Goal: Transaction & Acquisition: Book appointment/travel/reservation

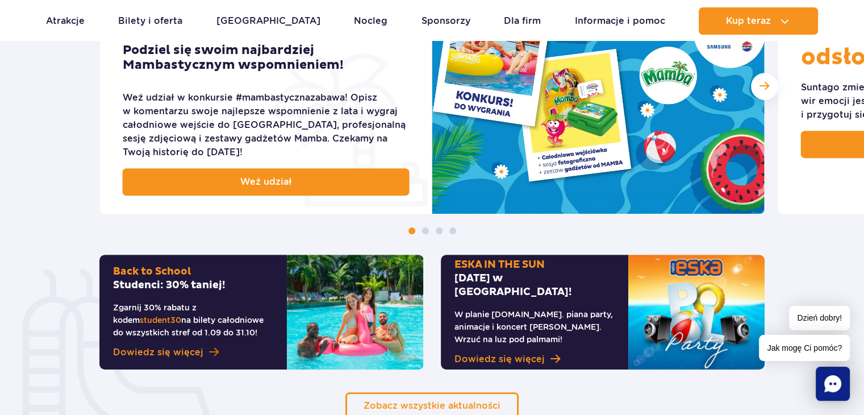
click at [177, 350] on span "Dowiedz się więcej" at bounding box center [158, 352] width 90 height 14
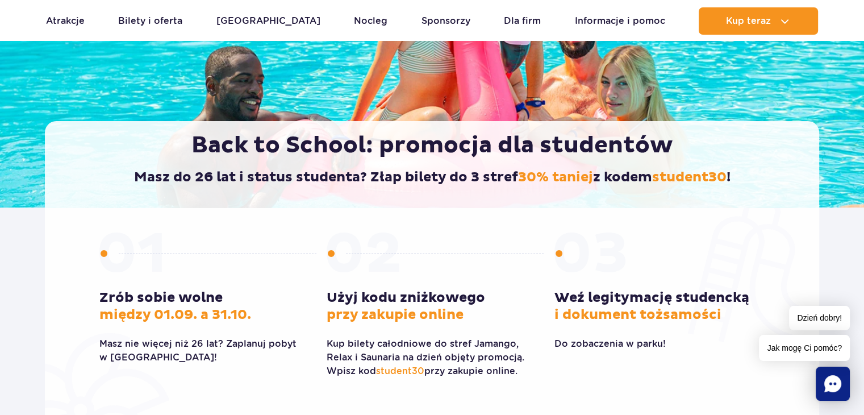
scroll to position [227, 0]
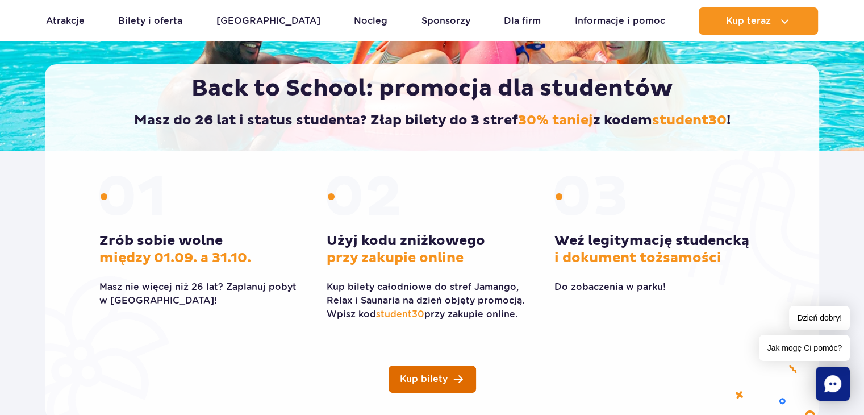
click at [446, 382] on span "Kup bilety" at bounding box center [424, 378] width 48 height 9
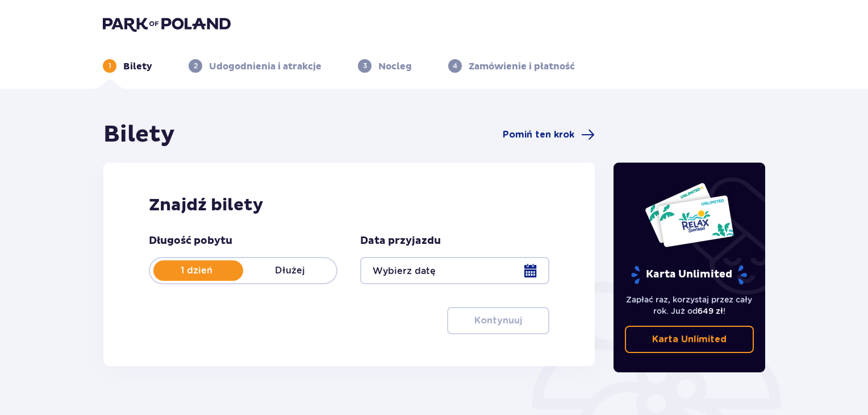
click at [204, 271] on p "1 dzień" at bounding box center [196, 270] width 93 height 12
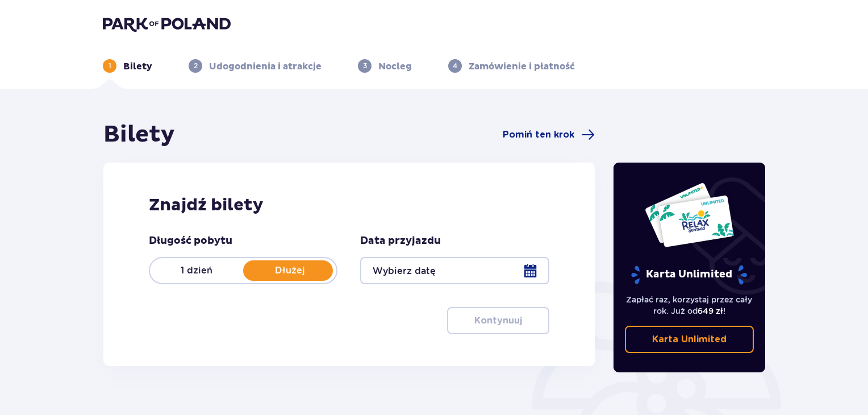
click at [204, 271] on p "1 dzień" at bounding box center [196, 270] width 93 height 12
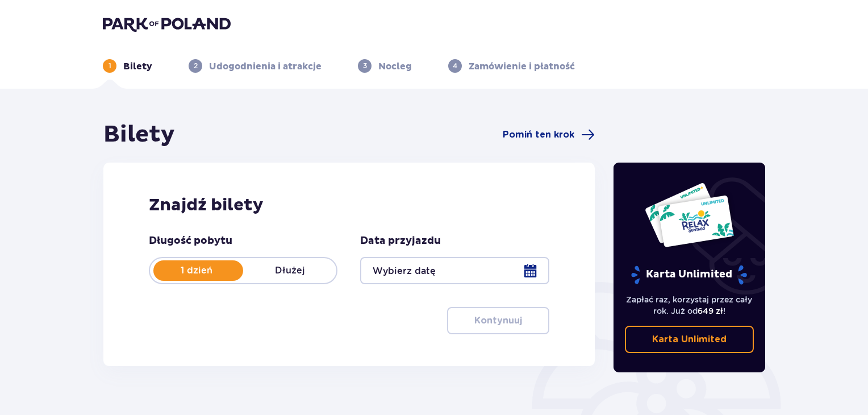
click at [390, 271] on div at bounding box center [454, 270] width 189 height 27
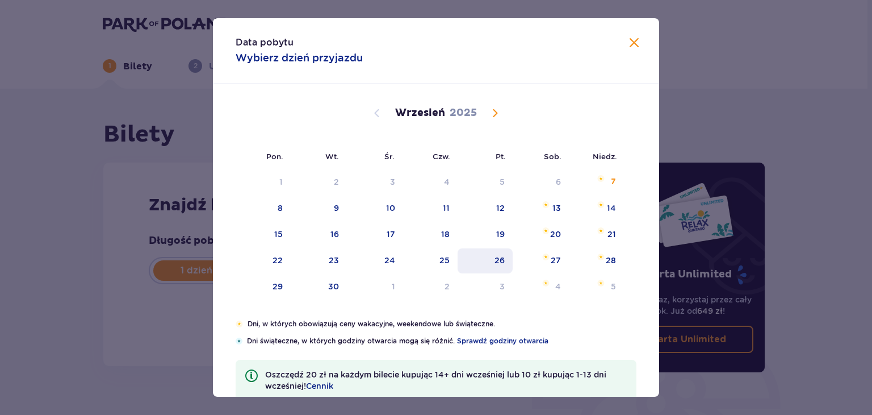
click at [497, 266] on div "26" at bounding box center [485, 260] width 55 height 25
type input "26.09.25"
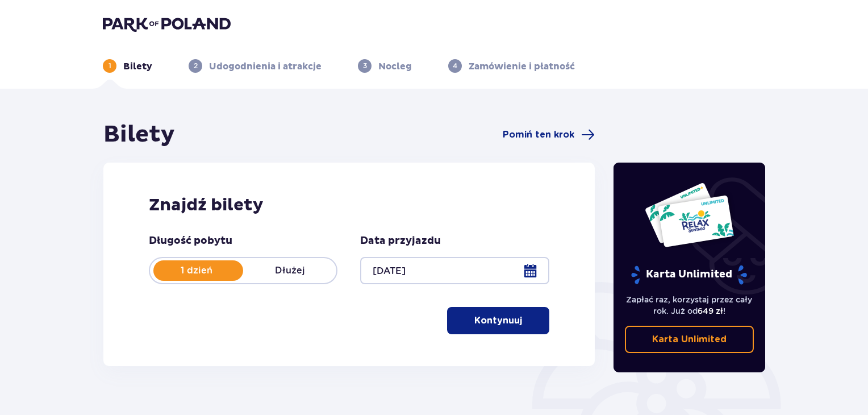
click at [500, 323] on p "Kontynuuj" at bounding box center [498, 320] width 48 height 12
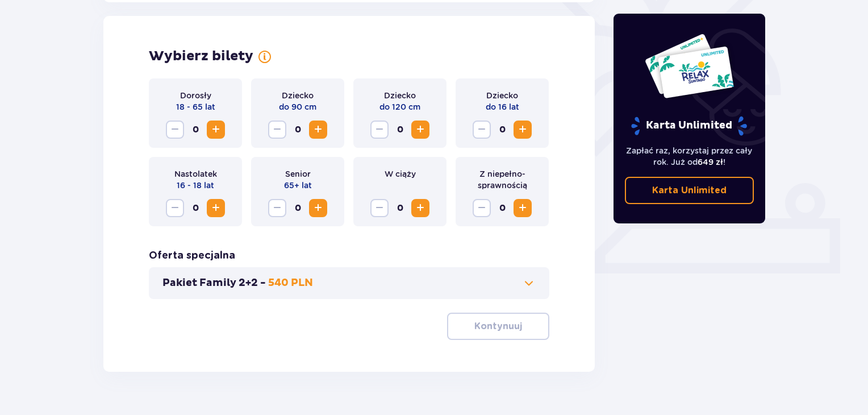
scroll to position [316, 0]
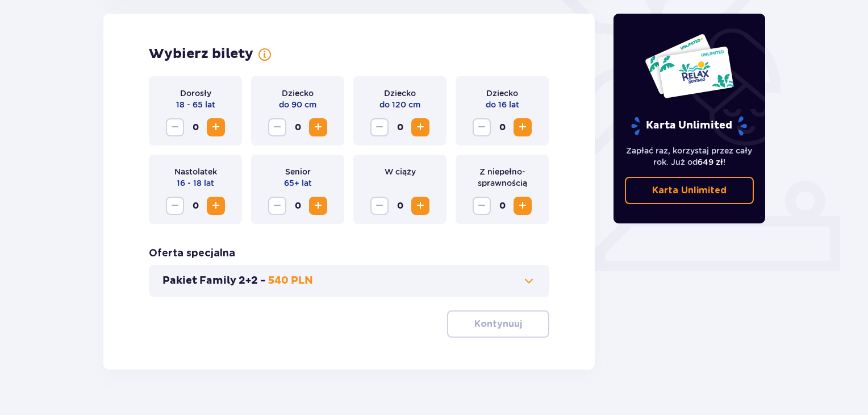
click at [214, 128] on span "Increase" at bounding box center [216, 127] width 14 height 14
click at [513, 324] on button "Kontynuuj" at bounding box center [498, 323] width 102 height 27
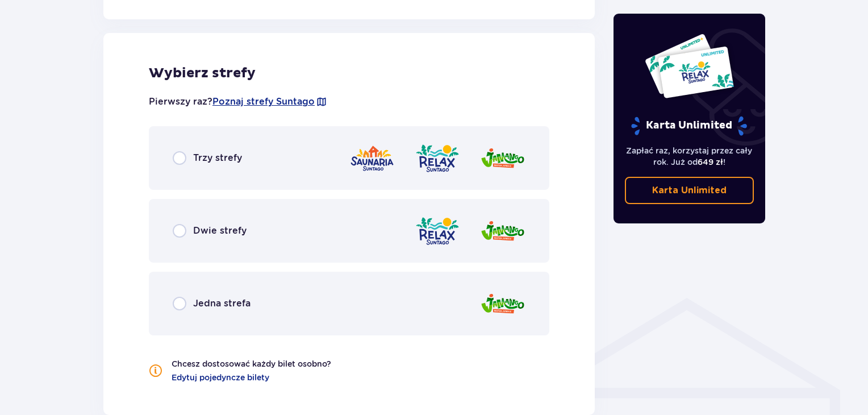
scroll to position [630, 0]
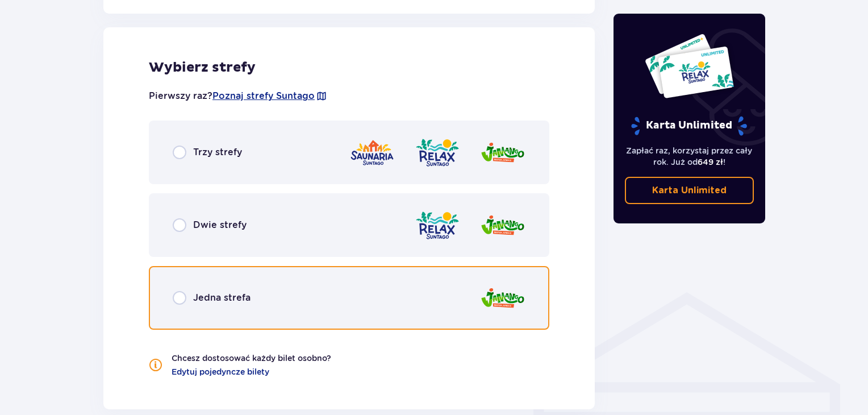
click at [181, 302] on input "radio" at bounding box center [180, 298] width 14 height 14
radio input "true"
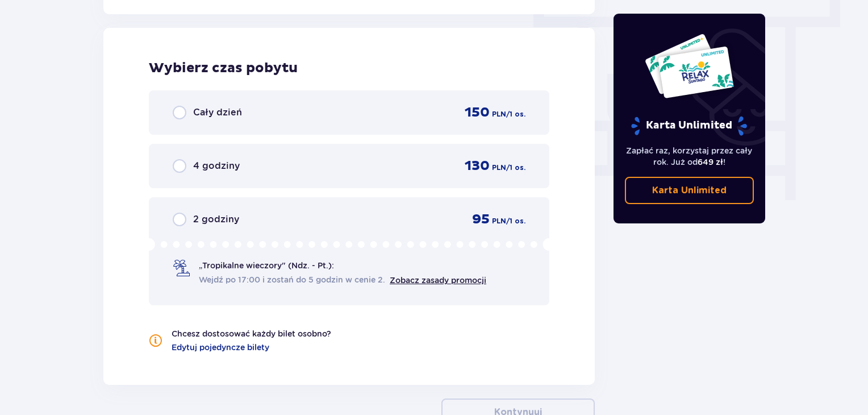
scroll to position [1026, 0]
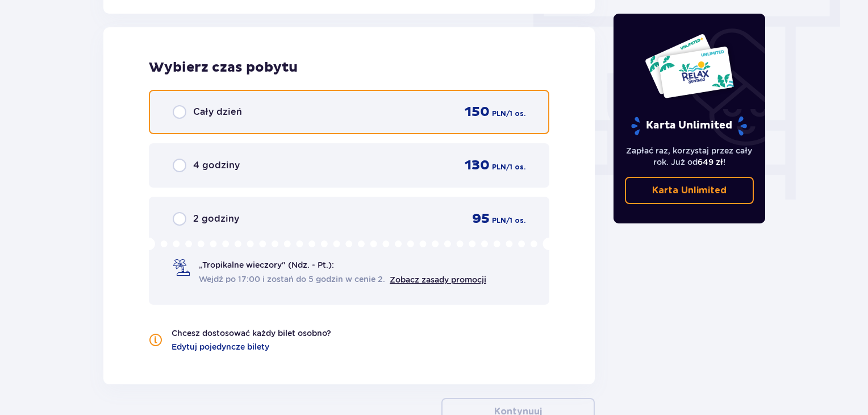
click at [185, 108] on input "radio" at bounding box center [180, 112] width 14 height 14
radio input "true"
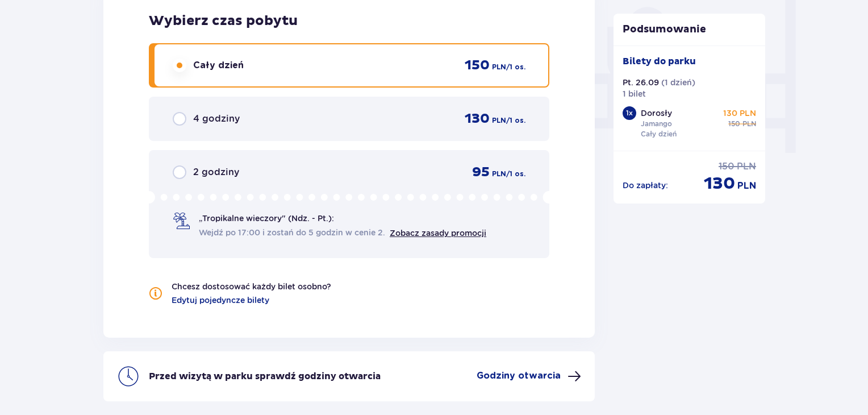
scroll to position [1166, 0]
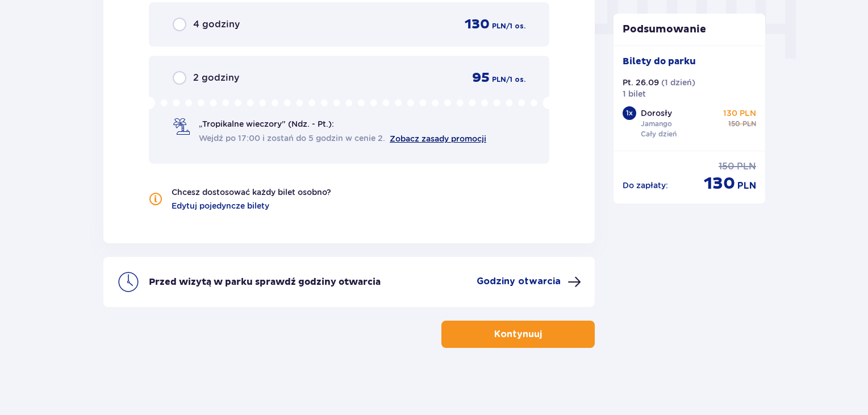
click at [408, 139] on link "Zobacz zasady promocji" at bounding box center [438, 138] width 97 height 9
click at [523, 332] on p "Kontynuuj" at bounding box center [518, 334] width 48 height 12
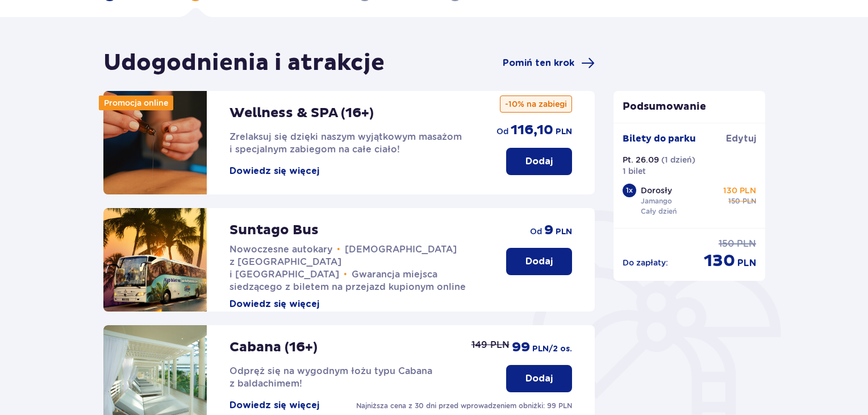
scroll to position [15, 0]
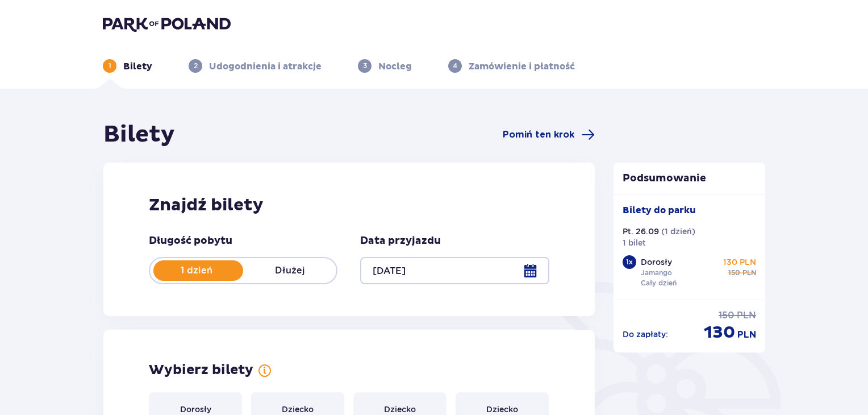
click at [398, 271] on div at bounding box center [454, 270] width 189 height 27
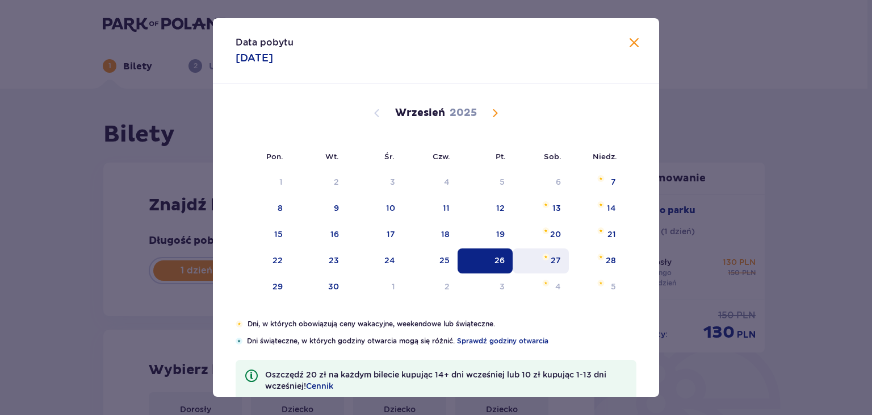
click at [547, 264] on div "27" at bounding box center [541, 260] width 56 height 25
type input "27.09.25"
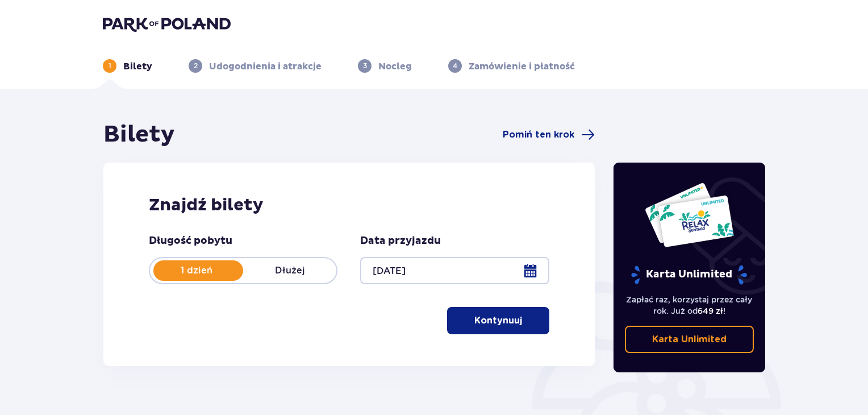
click at [495, 325] on p "Kontynuuj" at bounding box center [498, 320] width 48 height 12
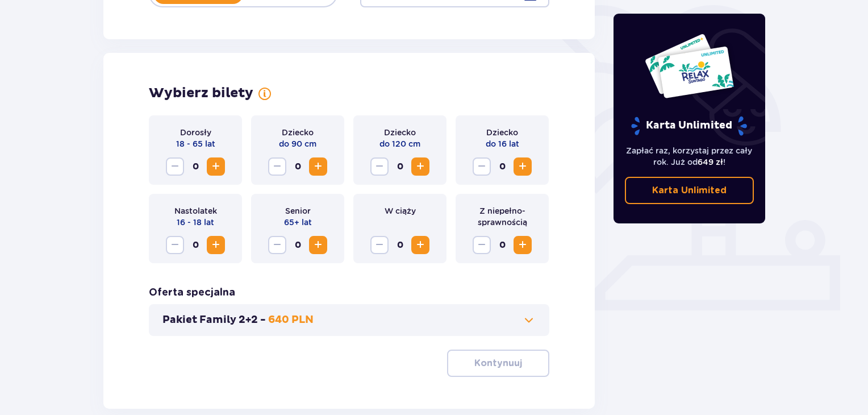
scroll to position [316, 0]
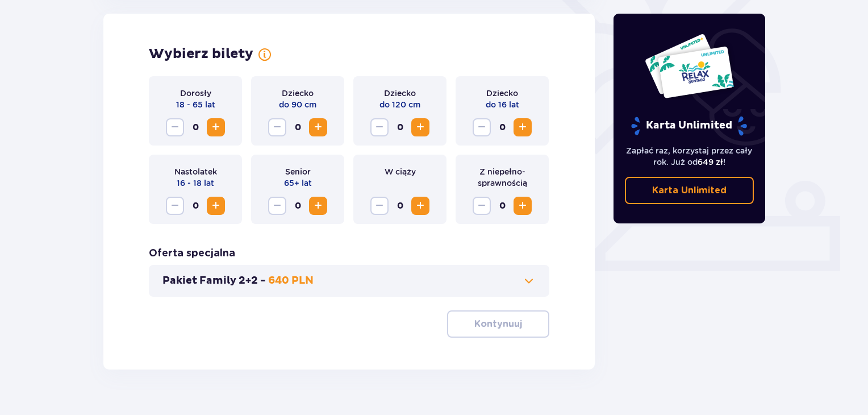
click at [211, 129] on span "Increase" at bounding box center [216, 127] width 14 height 14
click at [488, 329] on p "Kontynuuj" at bounding box center [498, 323] width 48 height 12
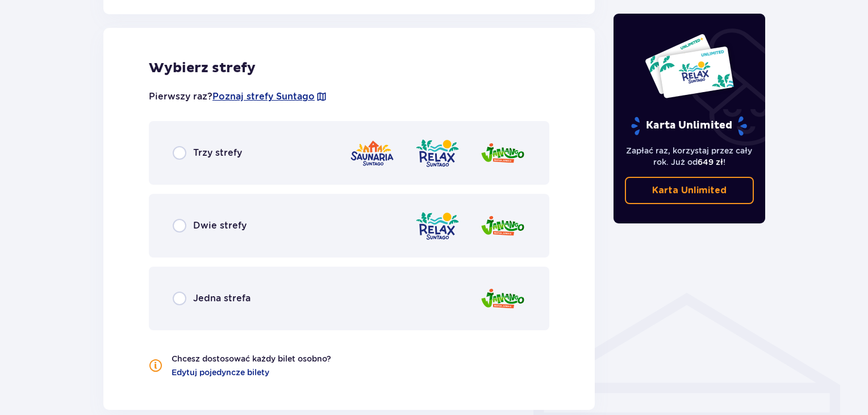
scroll to position [630, 0]
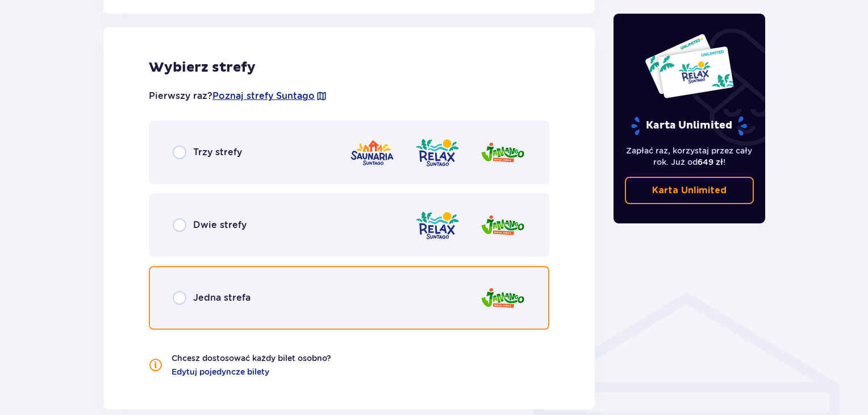
click at [180, 299] on input "radio" at bounding box center [180, 298] width 14 height 14
radio input "true"
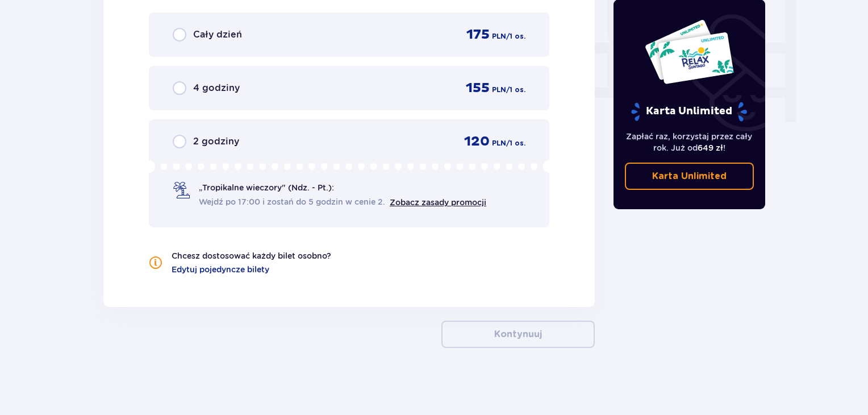
scroll to position [762, 0]
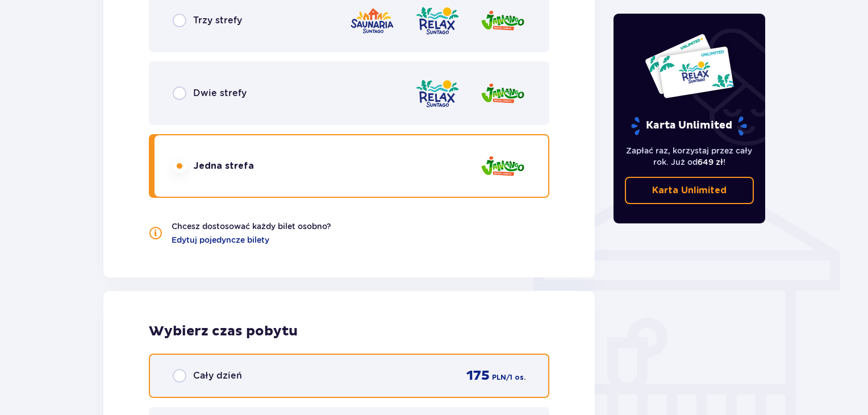
click at [186, 377] on input "radio" at bounding box center [180, 376] width 14 height 14
radio input "true"
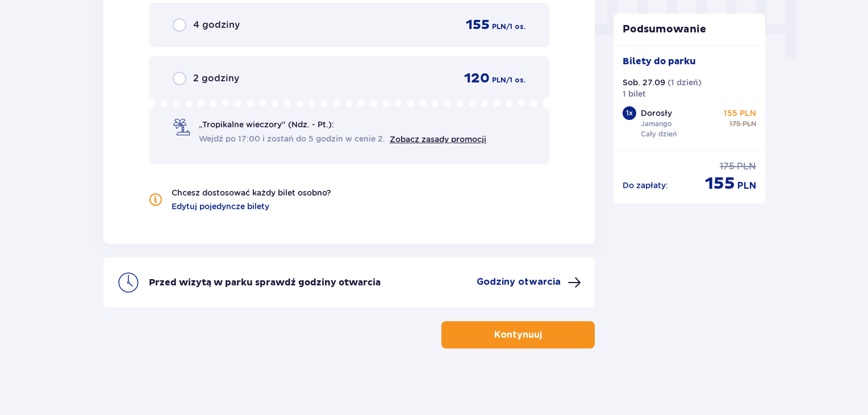
scroll to position [1166, 0]
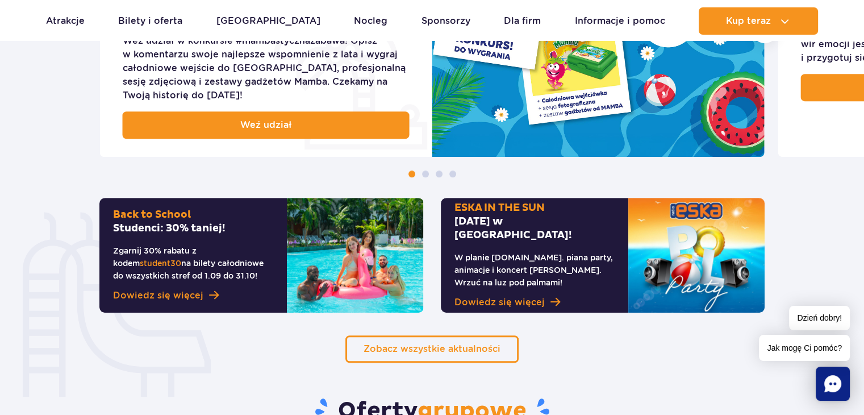
scroll to position [738, 0]
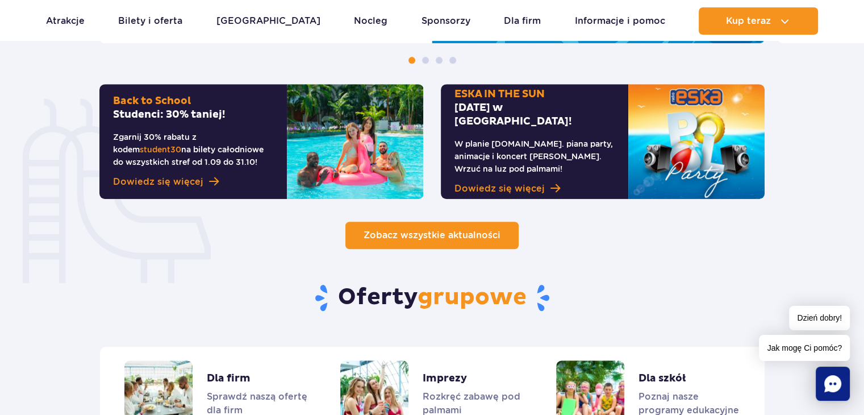
click at [479, 240] on span "Zobacz wszystkie aktualności" at bounding box center [431, 234] width 137 height 11
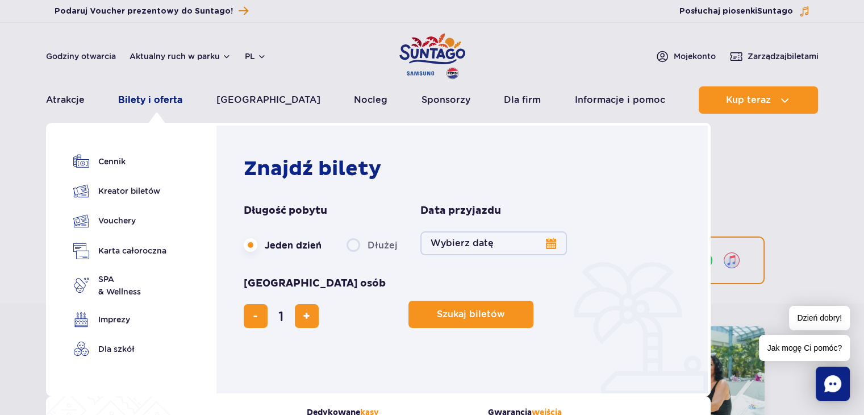
click at [147, 95] on link "Bilety i oferta" at bounding box center [150, 99] width 64 height 27
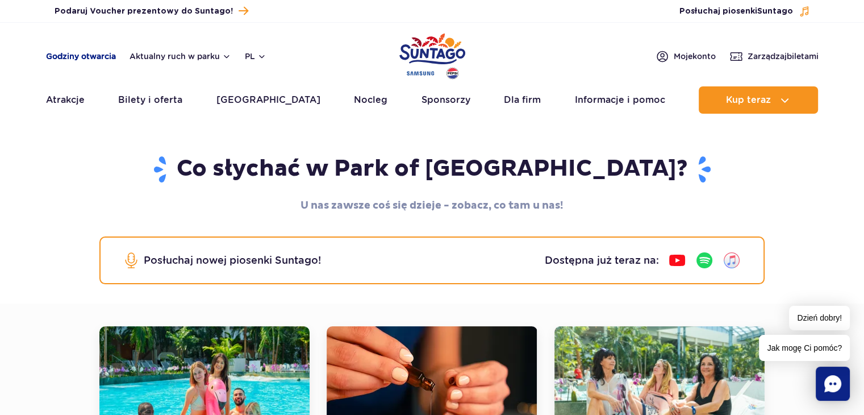
click at [98, 58] on link "Godziny otwarcia" at bounding box center [81, 56] width 70 height 11
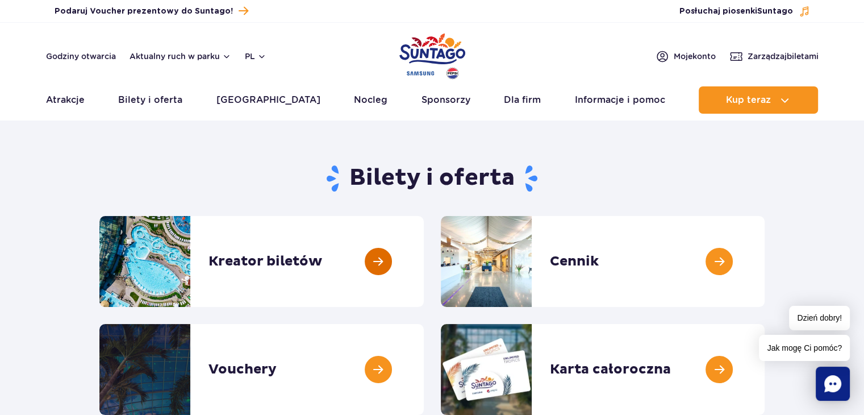
click at [424, 262] on link at bounding box center [424, 261] width 0 height 91
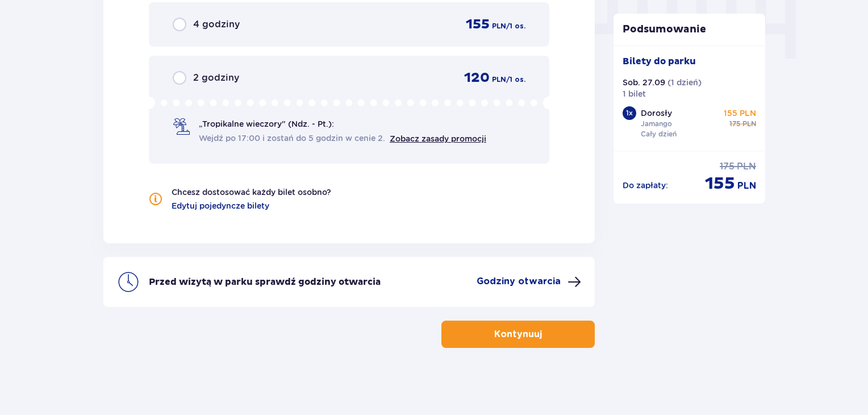
scroll to position [996, 0]
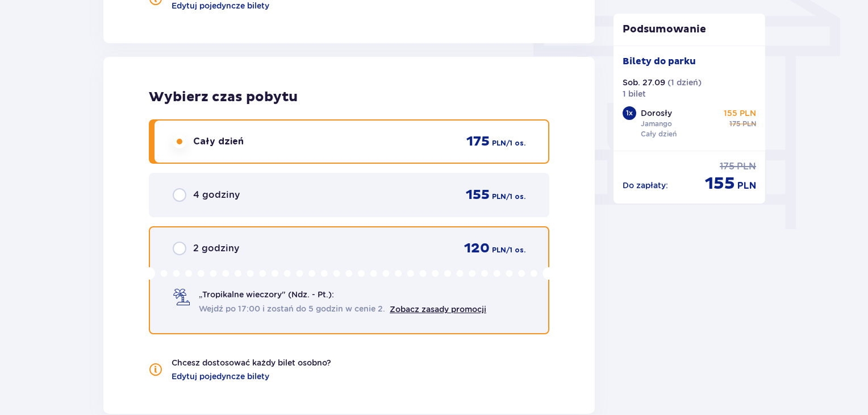
click at [181, 249] on input "radio" at bounding box center [180, 248] width 14 height 14
radio input "true"
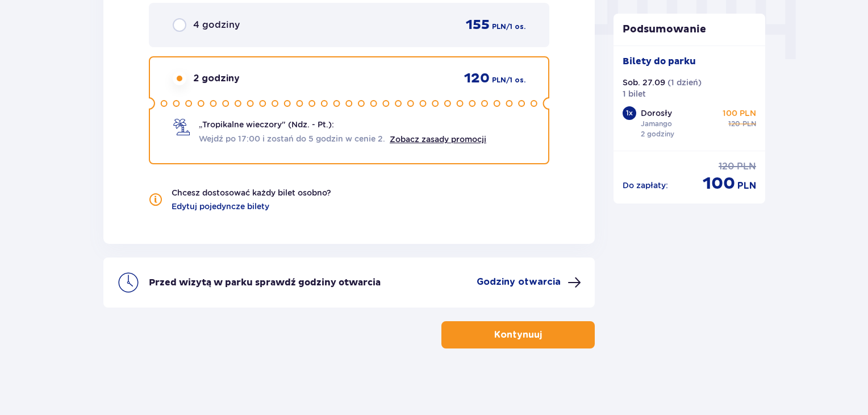
scroll to position [1166, 0]
click at [497, 328] on p "Kontynuuj" at bounding box center [518, 334] width 48 height 12
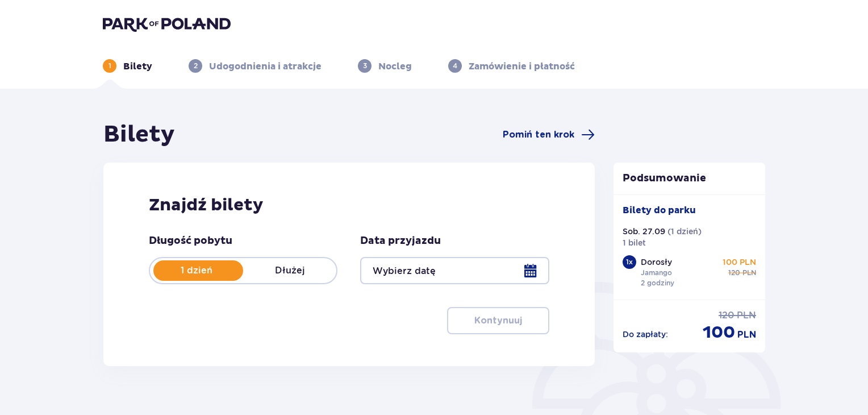
type input "27.09.25"
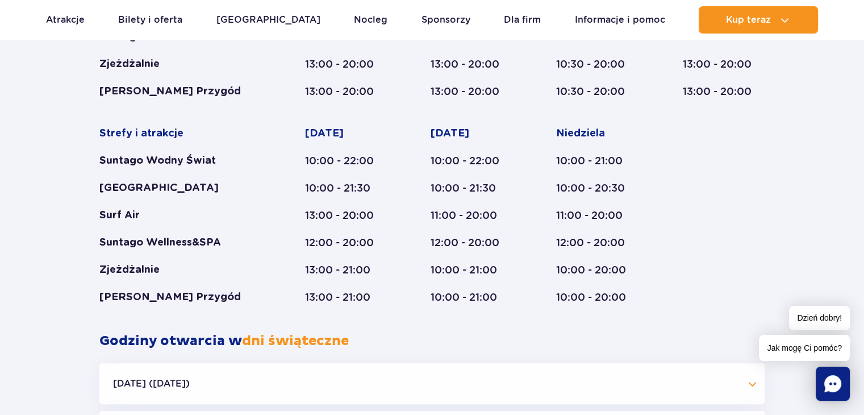
scroll to position [810, 0]
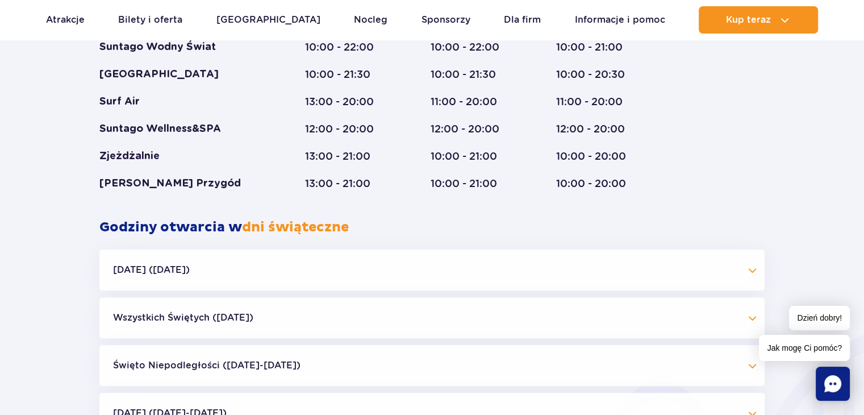
click at [152, 273] on button "[DATE] ([DATE])" at bounding box center [431, 269] width 665 height 41
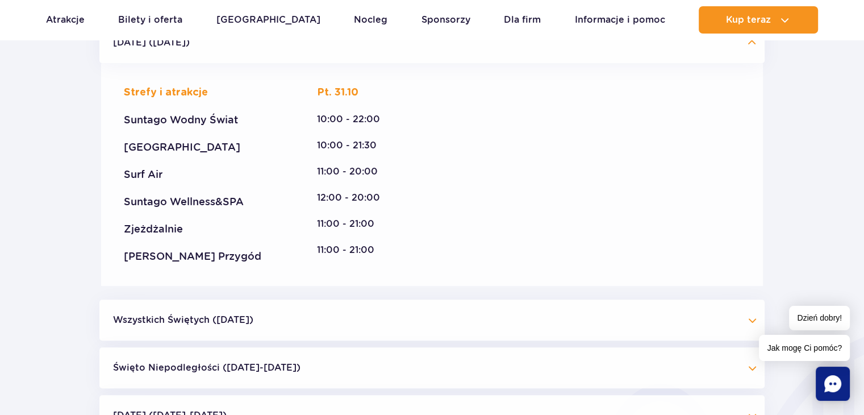
scroll to position [1094, 0]
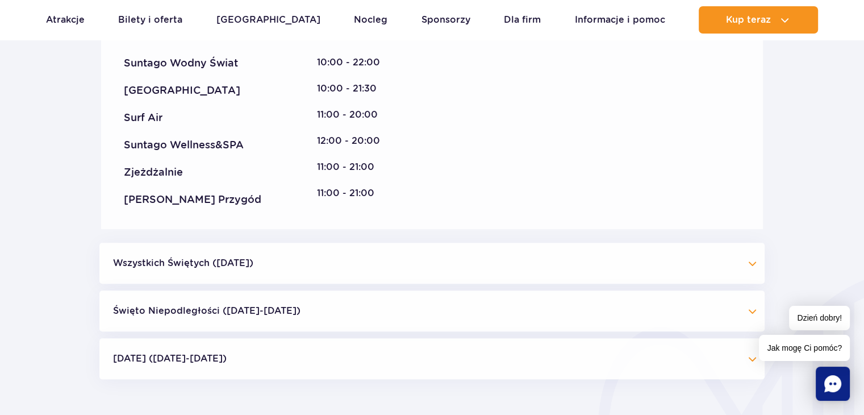
click at [152, 266] on button "Wszystkich Świętych (01.11.25)" at bounding box center [431, 262] width 665 height 41
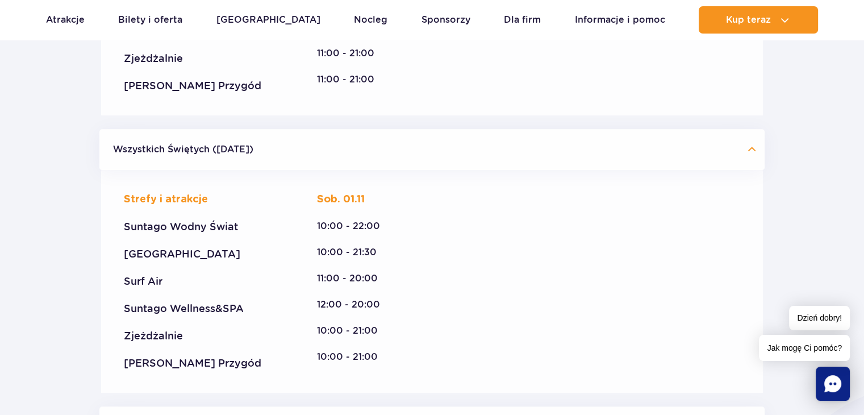
scroll to position [1378, 0]
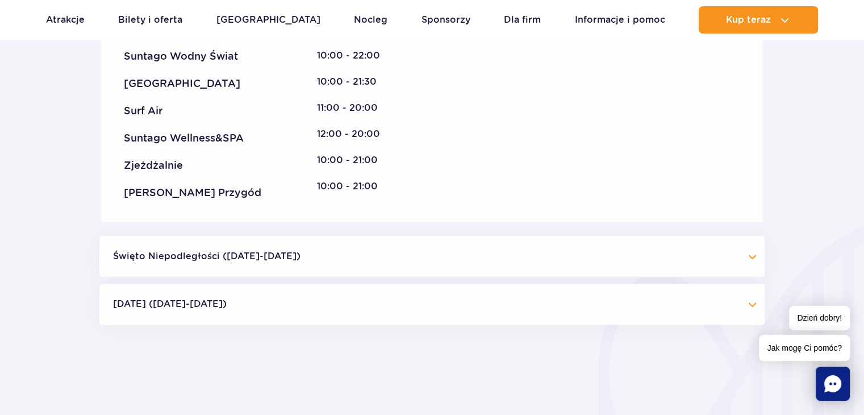
click at [152, 258] on button "Święto Niepodległości (09.11-11.11.25)" at bounding box center [431, 256] width 665 height 41
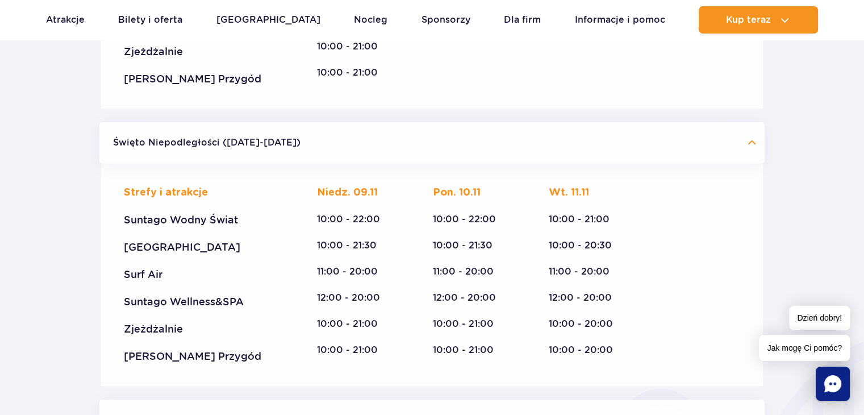
scroll to position [1605, 0]
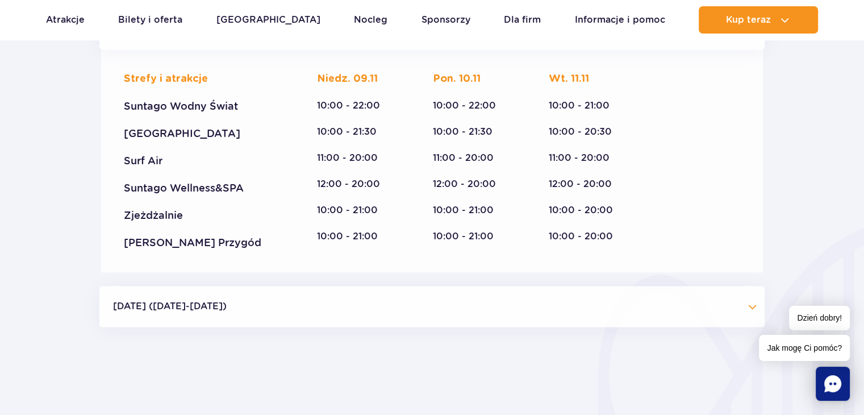
click at [157, 308] on button "Boże Narodzenie (23.12-01.01.26)" at bounding box center [431, 306] width 665 height 41
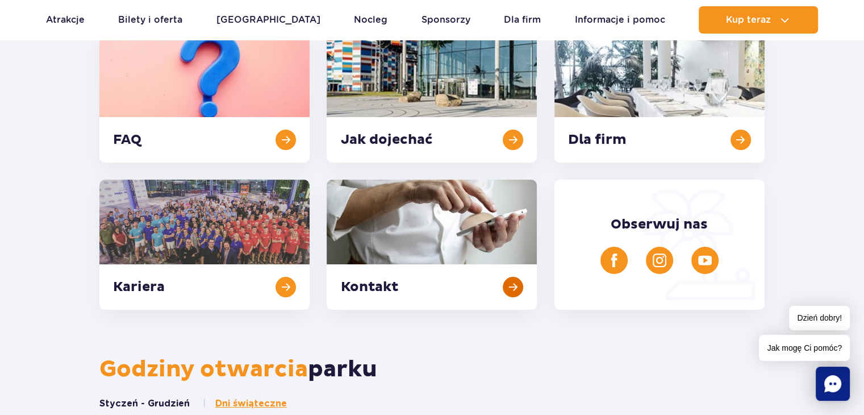
scroll to position [0, 0]
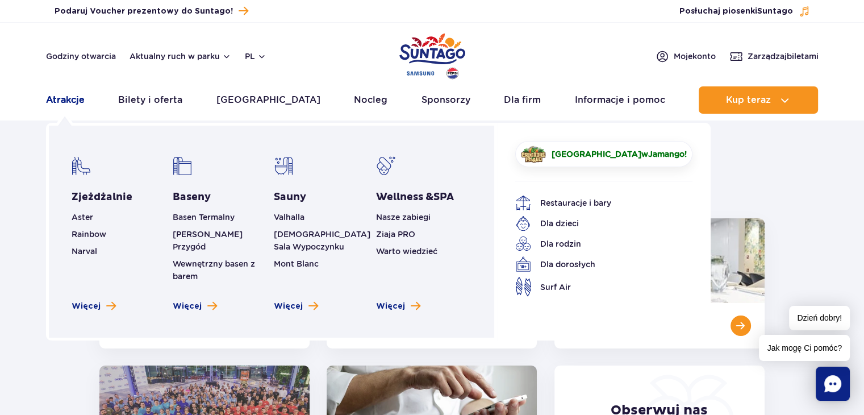
click at [61, 99] on link "Atrakcje" at bounding box center [65, 99] width 39 height 27
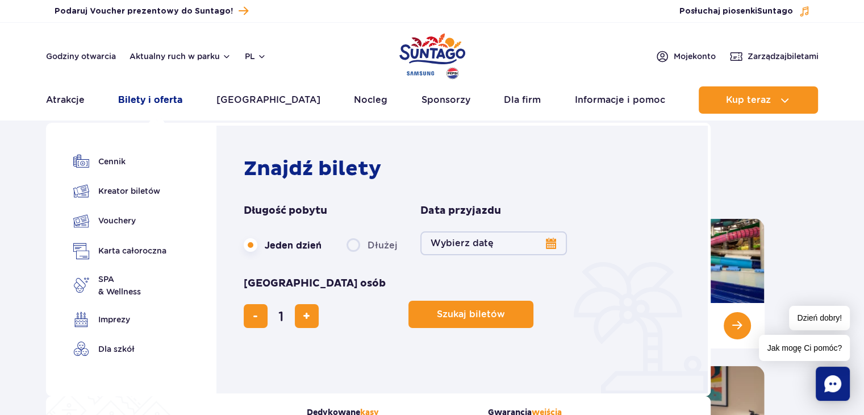
click at [139, 96] on link "Bilety i oferta" at bounding box center [150, 99] width 64 height 27
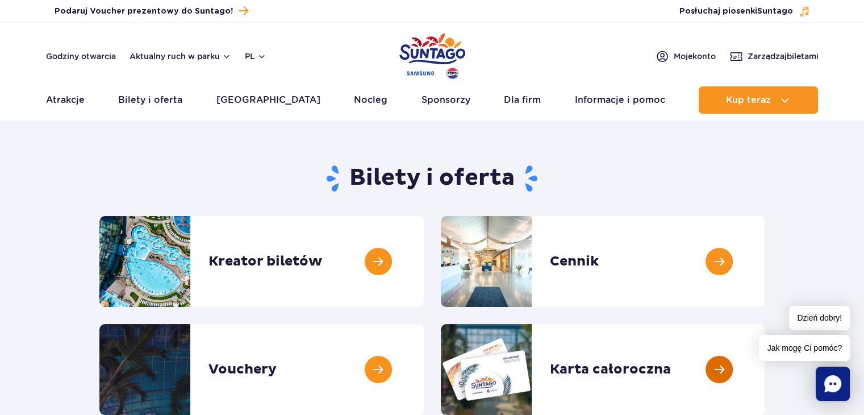
click at [764, 369] on link at bounding box center [764, 369] width 0 height 91
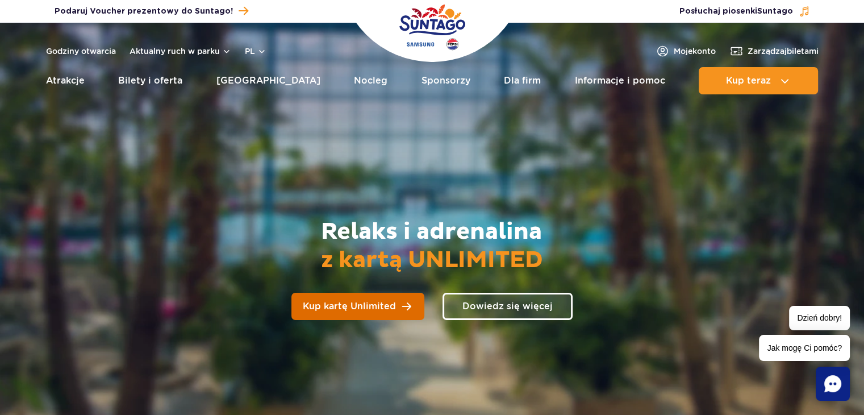
click at [327, 306] on span "Kup kartę Unlimited" at bounding box center [349, 306] width 93 height 9
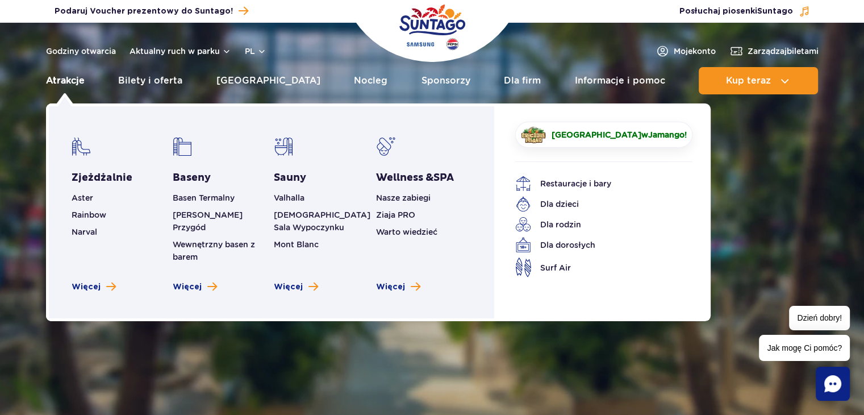
click at [66, 83] on link "Atrakcje" at bounding box center [65, 80] width 39 height 27
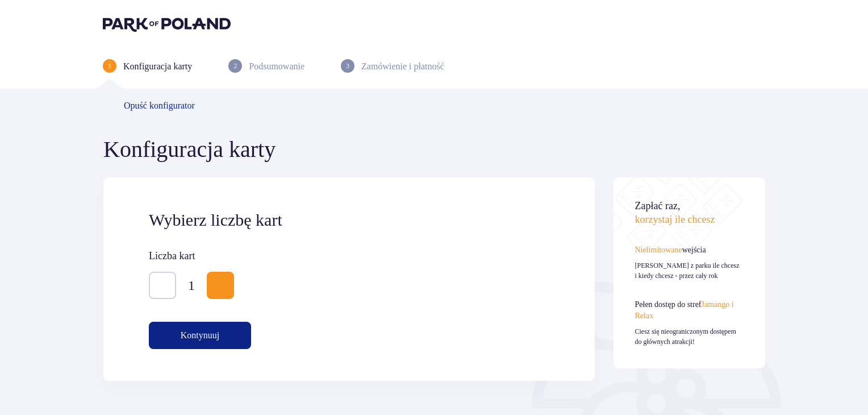
click at [219, 340] on p "Kontynuuj" at bounding box center [200, 335] width 39 height 12
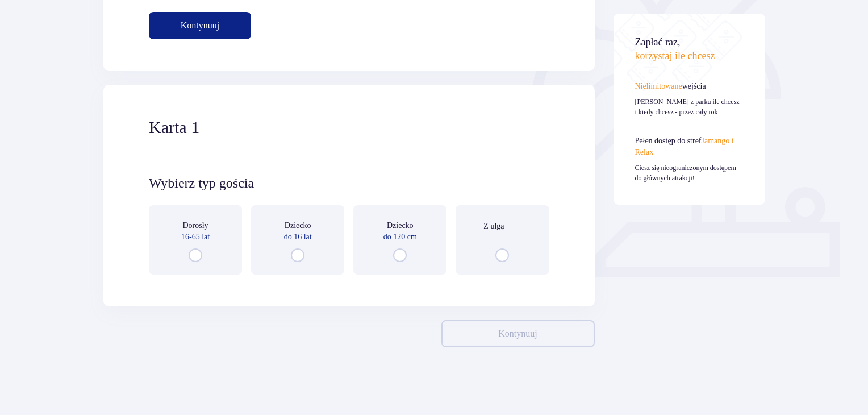
scroll to position [310, 0]
click at [197, 255] on input "radio" at bounding box center [196, 255] width 14 height 14
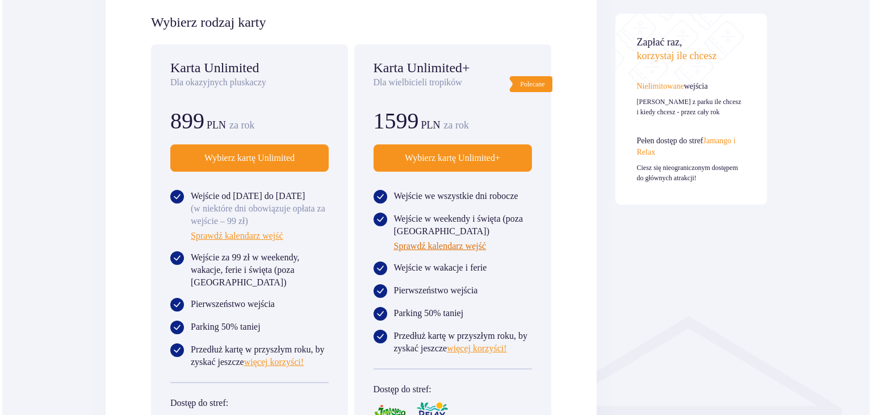
scroll to position [720, 0]
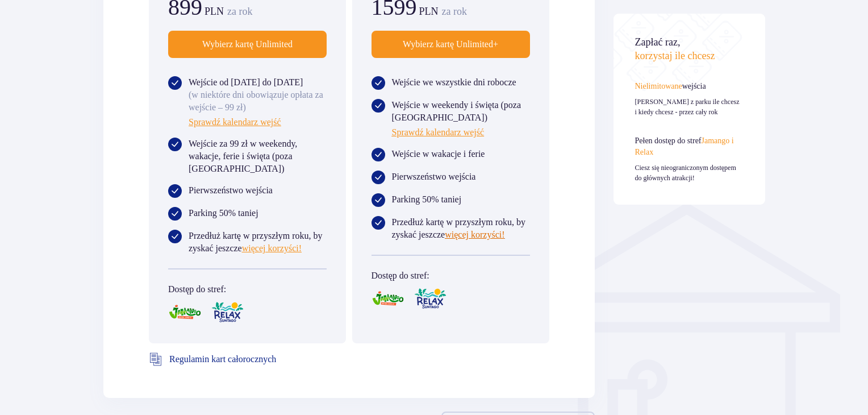
click at [450, 241] on span "więcej korzyści!" at bounding box center [475, 234] width 60 height 12
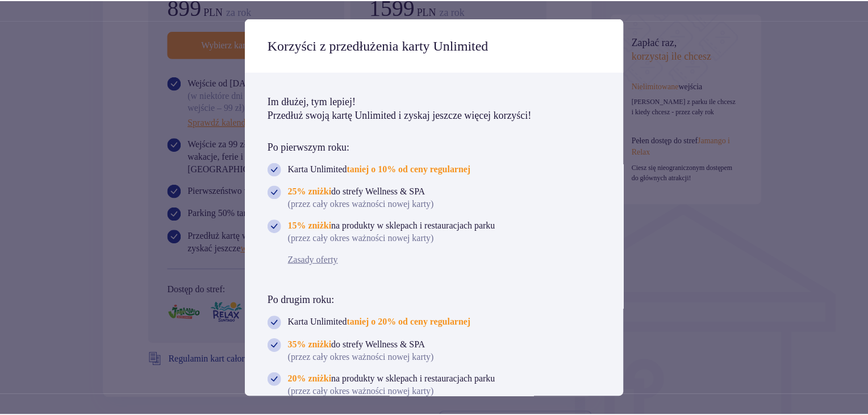
scroll to position [45, 0]
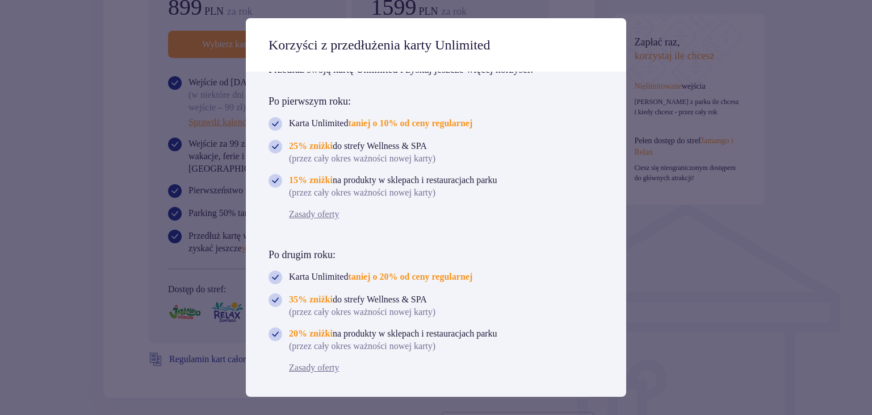
click at [601, 38] on span at bounding box center [602, 43] width 14 height 14
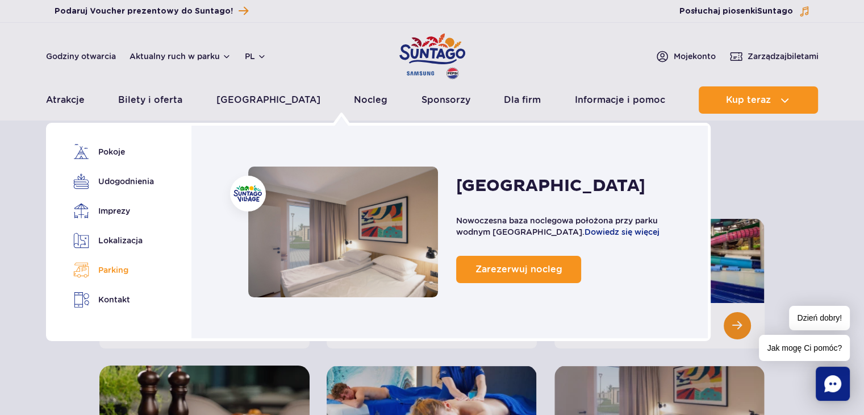
click at [122, 275] on link "Parking" at bounding box center [111, 270] width 77 height 16
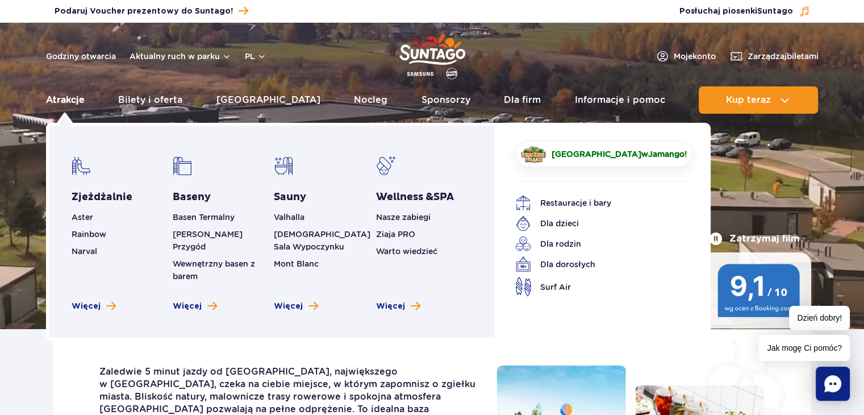
click at [57, 99] on link "Atrakcje" at bounding box center [65, 99] width 39 height 27
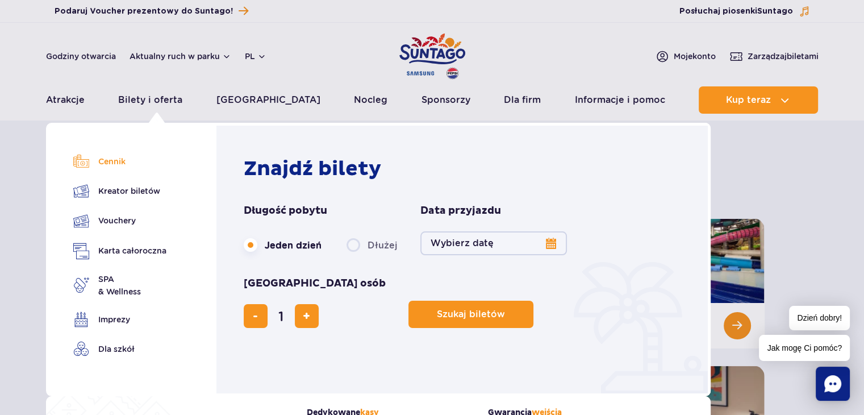
click at [120, 161] on link "Cennik" at bounding box center [119, 161] width 93 height 16
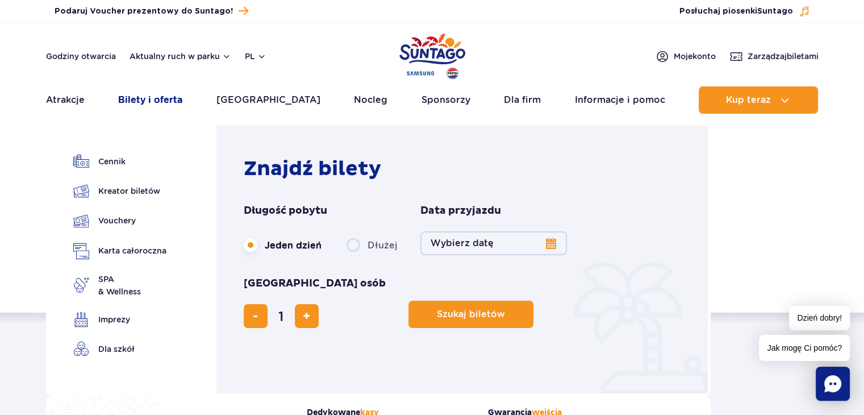
click at [161, 98] on link "Bilety i oferta" at bounding box center [150, 99] width 64 height 27
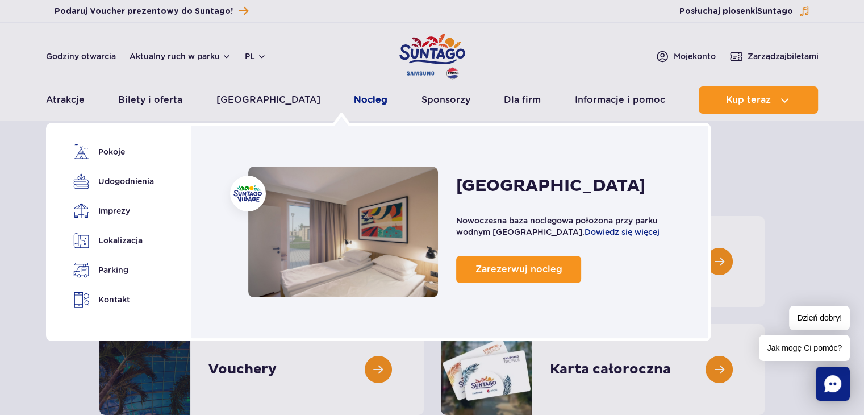
click at [354, 100] on link "Nocleg" at bounding box center [371, 99] width 34 height 27
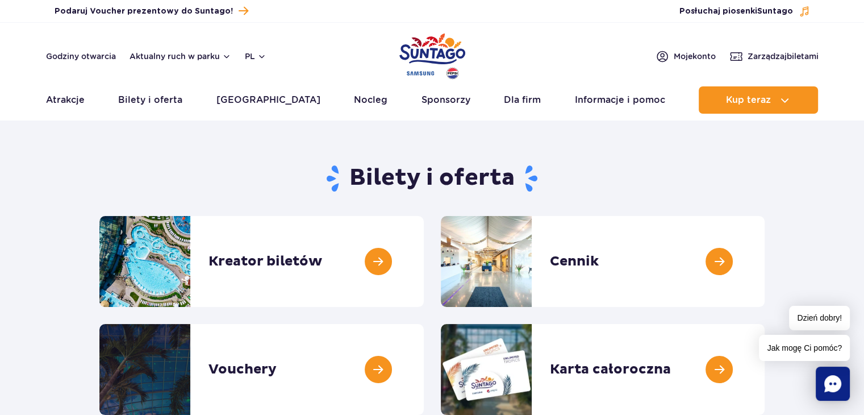
scroll to position [114, 0]
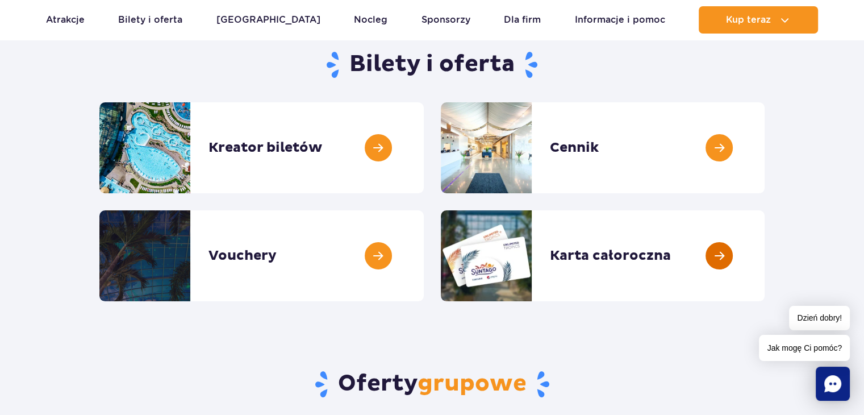
click at [764, 254] on link at bounding box center [764, 255] width 0 height 91
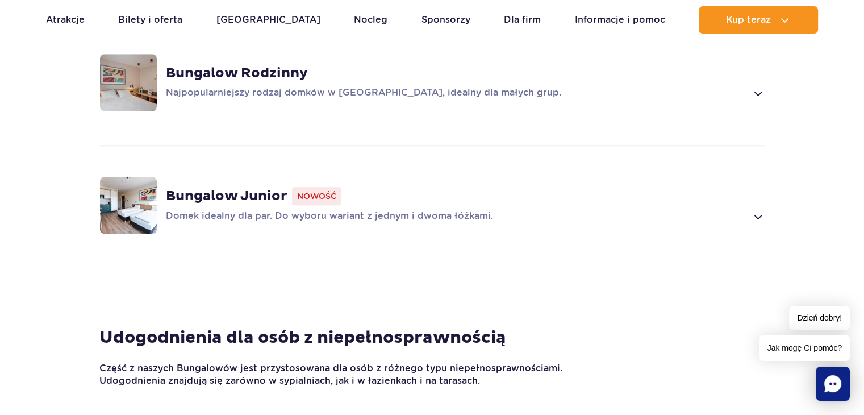
scroll to position [852, 0]
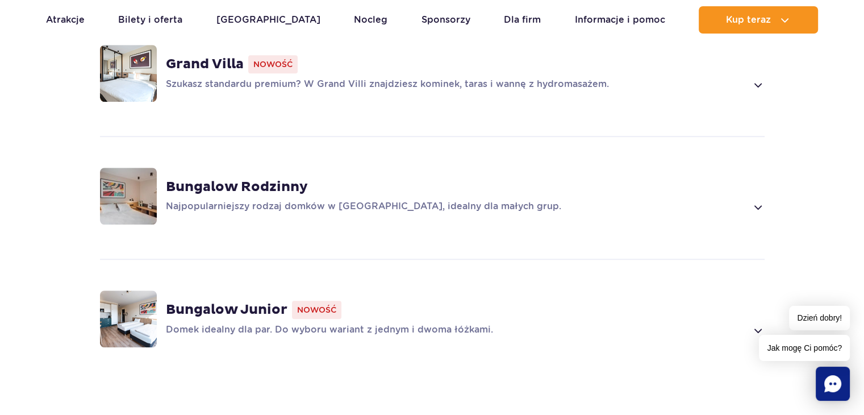
click at [754, 200] on span at bounding box center [757, 207] width 13 height 14
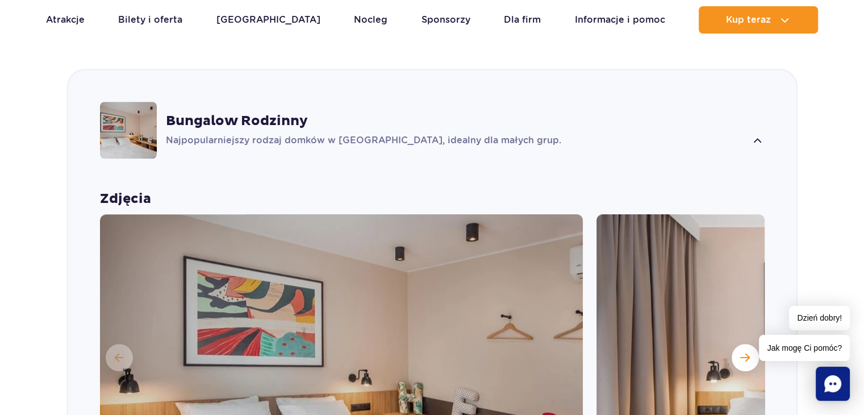
scroll to position [1088, 0]
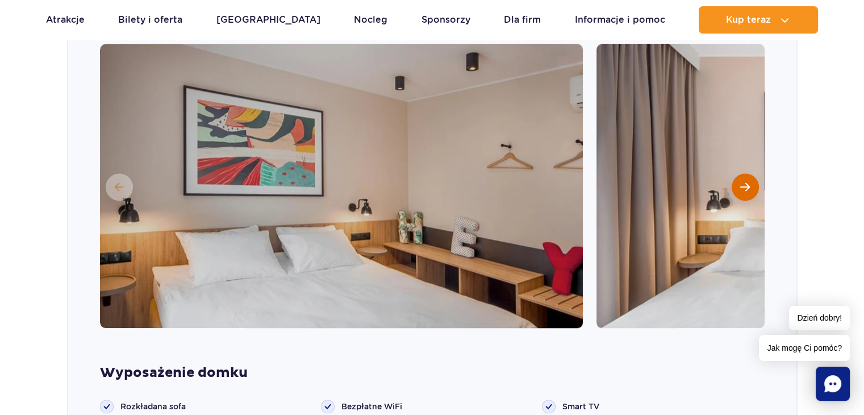
click at [736, 173] on button "Następny slajd" at bounding box center [744, 186] width 27 height 27
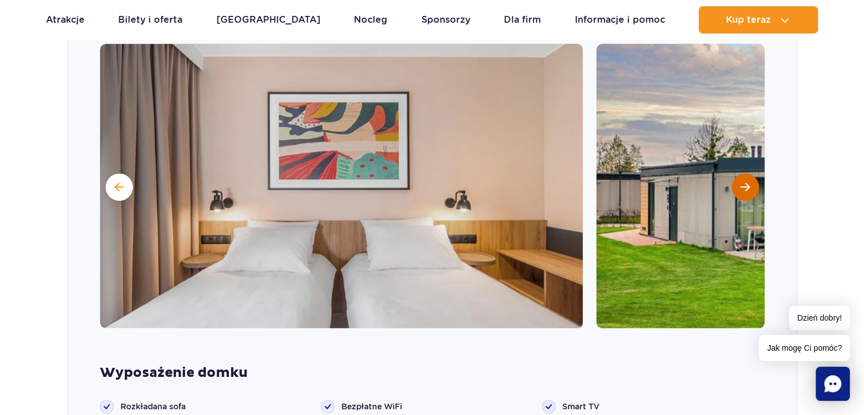
click at [736, 173] on button "Następny slajd" at bounding box center [744, 186] width 27 height 27
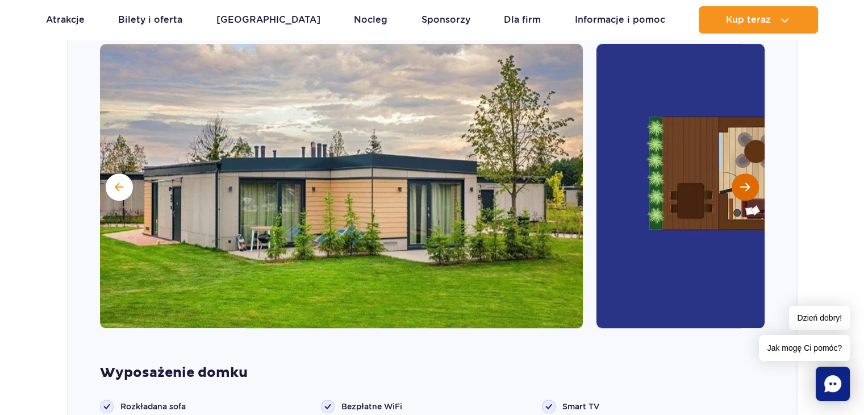
click at [736, 173] on button "Następny slajd" at bounding box center [744, 186] width 27 height 27
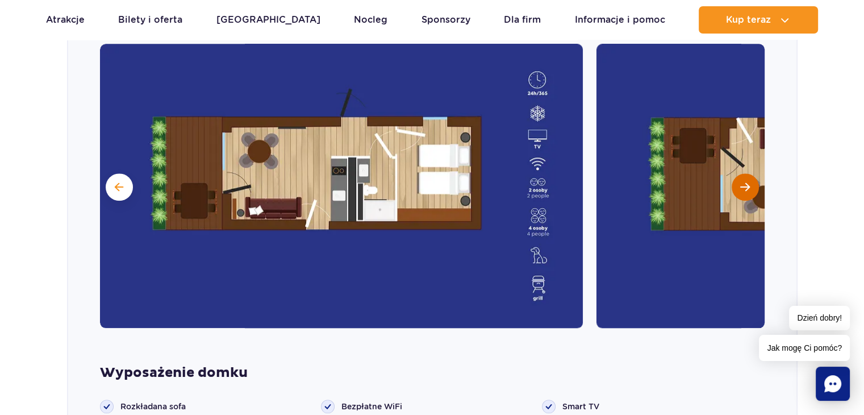
click at [736, 173] on button "Następny slajd" at bounding box center [744, 186] width 27 height 27
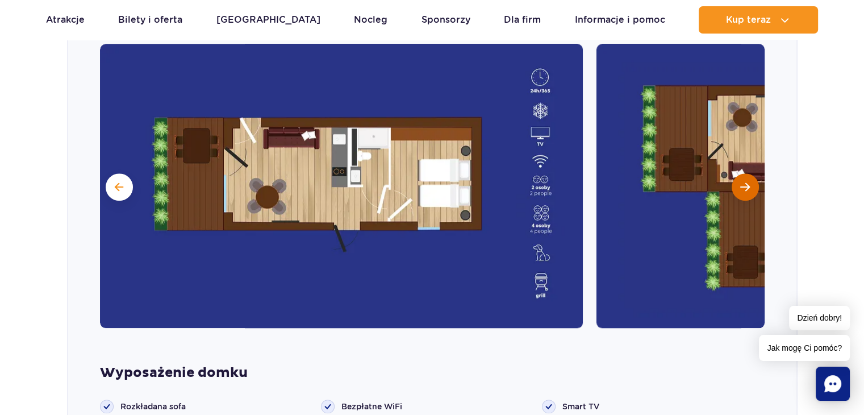
click at [736, 173] on button "Następny slajd" at bounding box center [744, 186] width 27 height 27
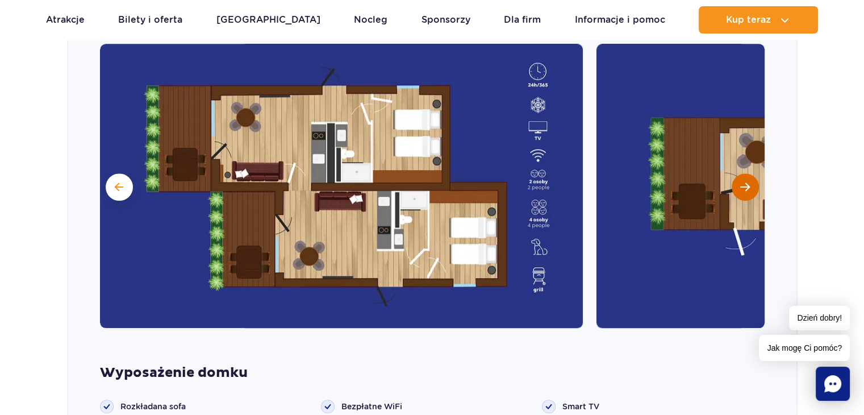
click at [736, 173] on button "Następny slajd" at bounding box center [744, 186] width 27 height 27
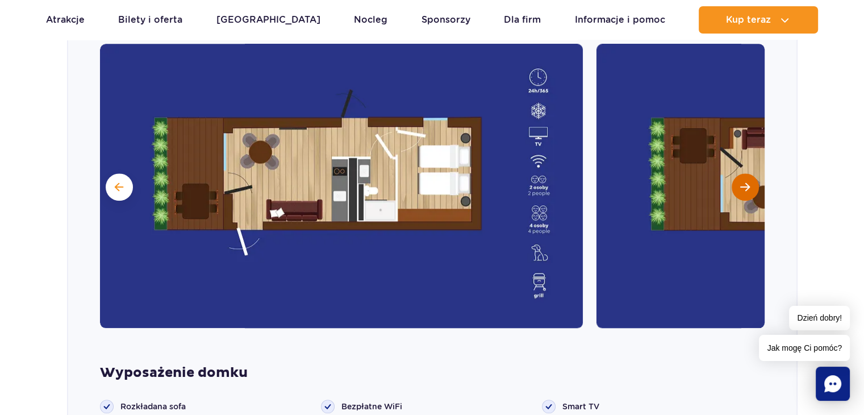
click at [736, 173] on button "Następny slajd" at bounding box center [744, 186] width 27 height 27
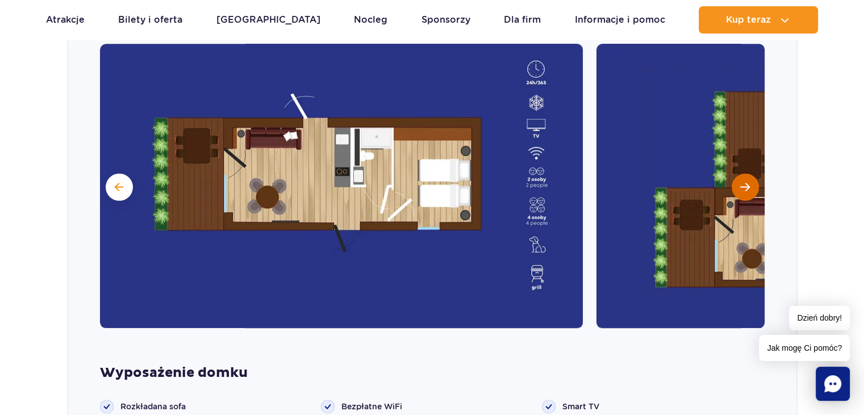
click at [736, 173] on button "Następny slajd" at bounding box center [744, 186] width 27 height 27
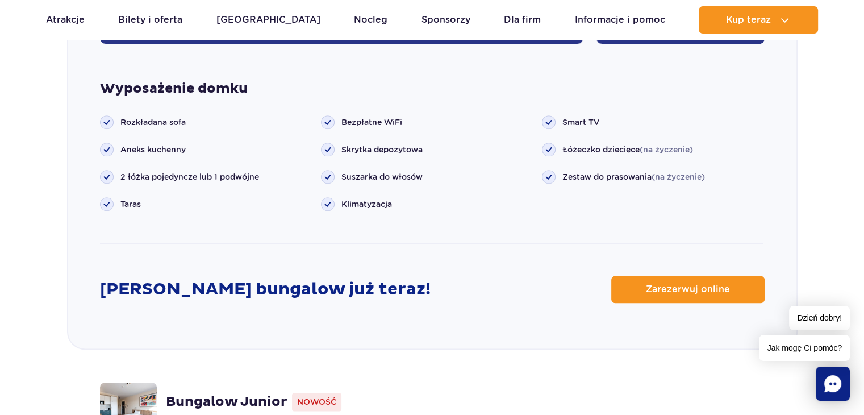
scroll to position [1429, 0]
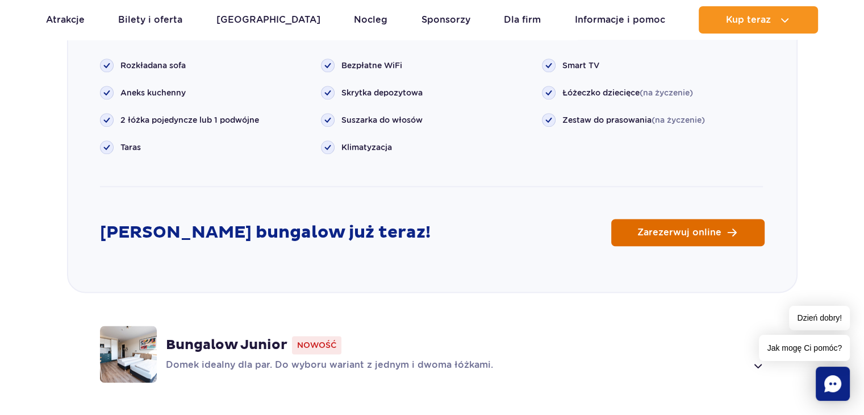
click at [684, 228] on span "Zarezerwuj online" at bounding box center [679, 232] width 84 height 9
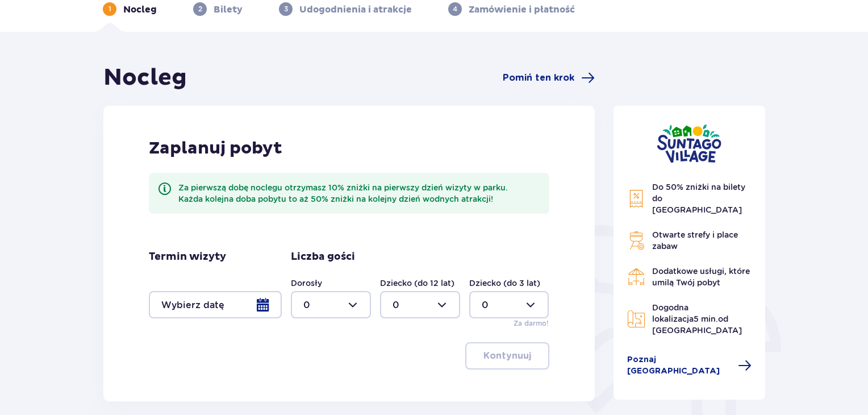
scroll to position [114, 0]
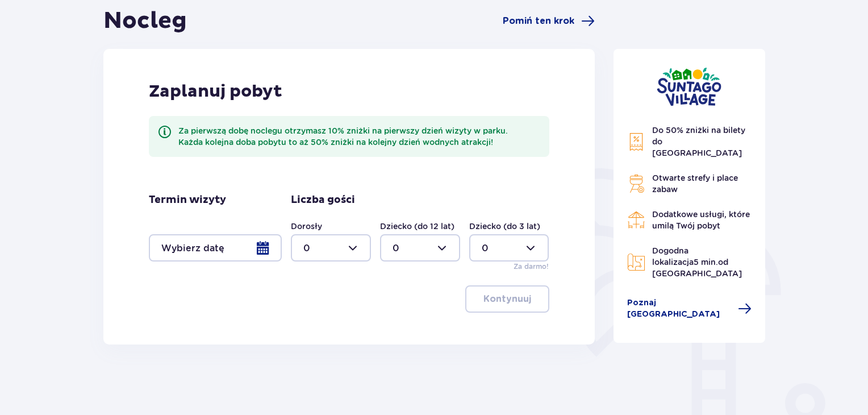
click at [266, 244] on div at bounding box center [215, 247] width 133 height 27
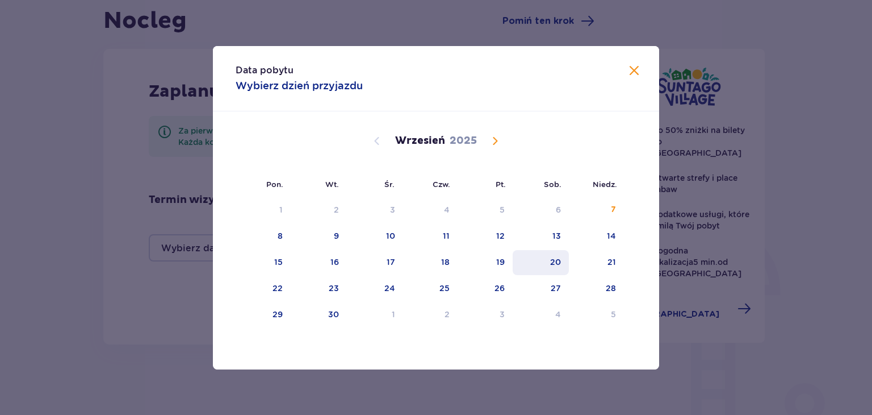
click at [547, 265] on div "20" at bounding box center [541, 262] width 56 height 25
click at [612, 261] on div "21" at bounding box center [612, 261] width 9 height 11
type input "20.09.25 - 21.09.25"
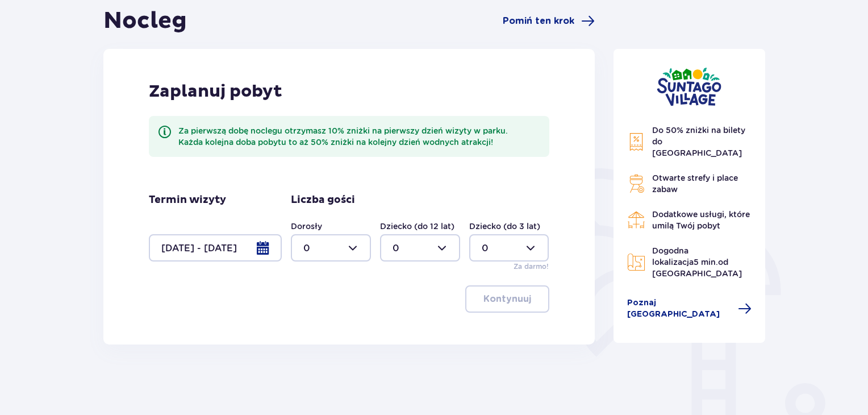
click at [353, 248] on div at bounding box center [331, 247] width 80 height 27
click at [302, 305] on span "1" at bounding box center [331, 306] width 78 height 24
type input "1"
click at [496, 303] on p "Kontynuuj" at bounding box center [507, 298] width 48 height 12
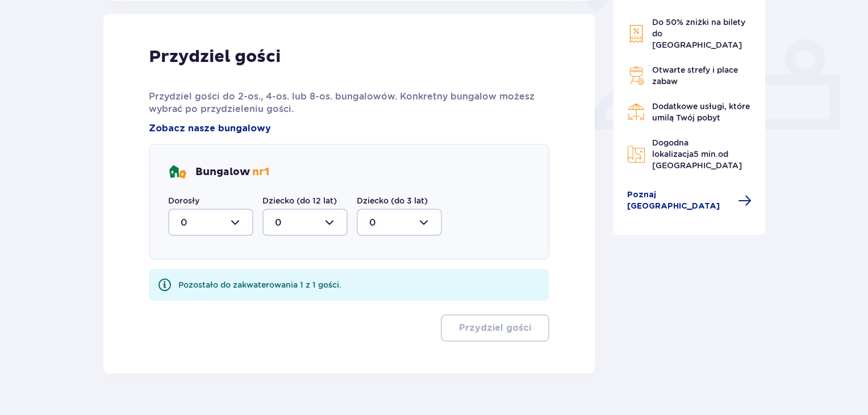
scroll to position [458, 0]
click at [240, 221] on div at bounding box center [210, 221] width 85 height 27
click at [216, 287] on span "1" at bounding box center [210, 280] width 83 height 24
type input "1"
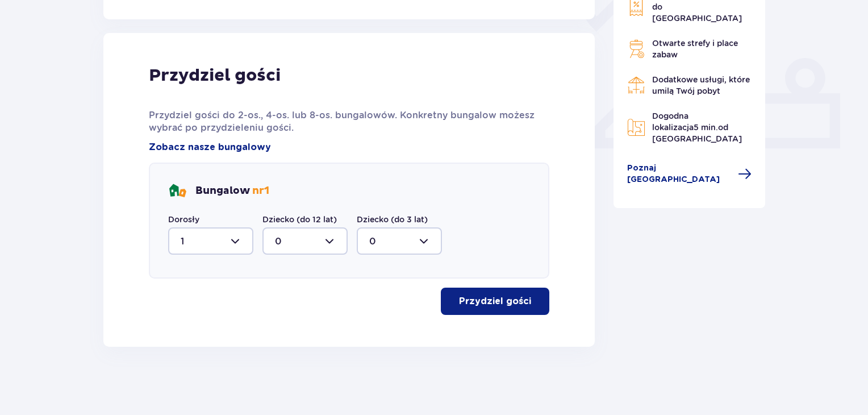
click at [503, 303] on p "Przydziel gości" at bounding box center [495, 301] width 72 height 12
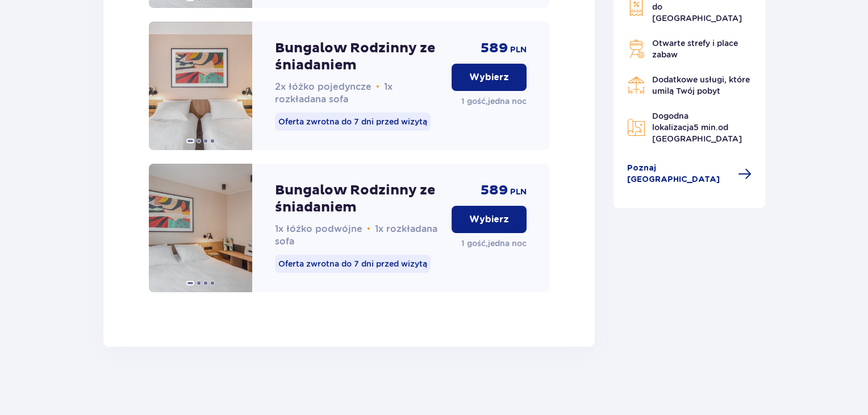
scroll to position [1741, 0]
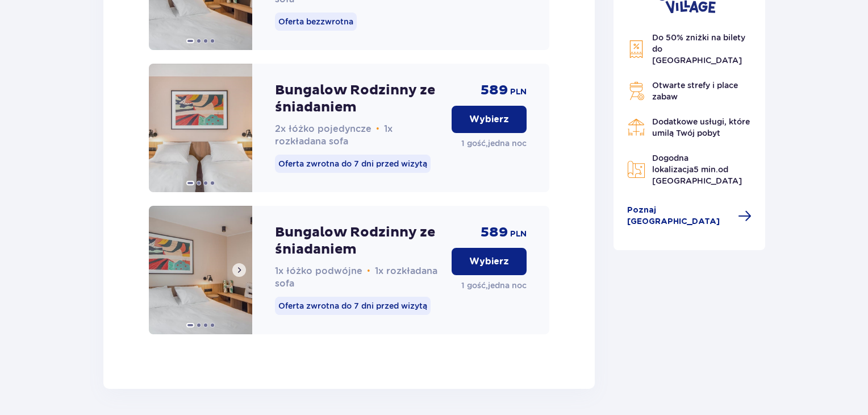
click at [209, 310] on img at bounding box center [200, 270] width 103 height 128
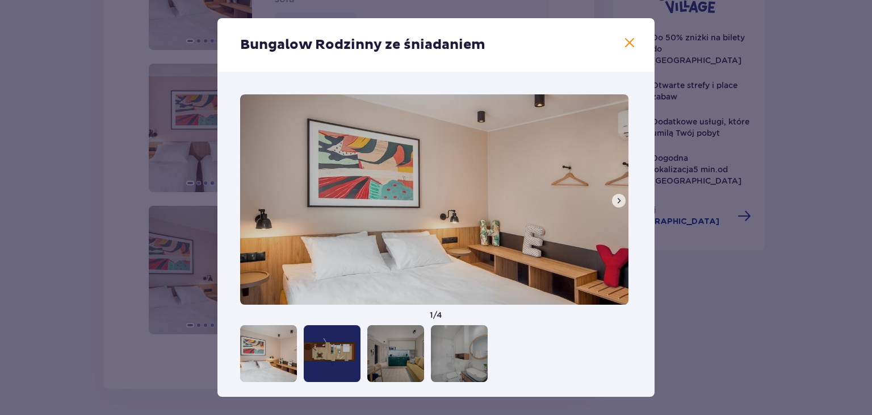
click at [622, 202] on button at bounding box center [619, 201] width 14 height 14
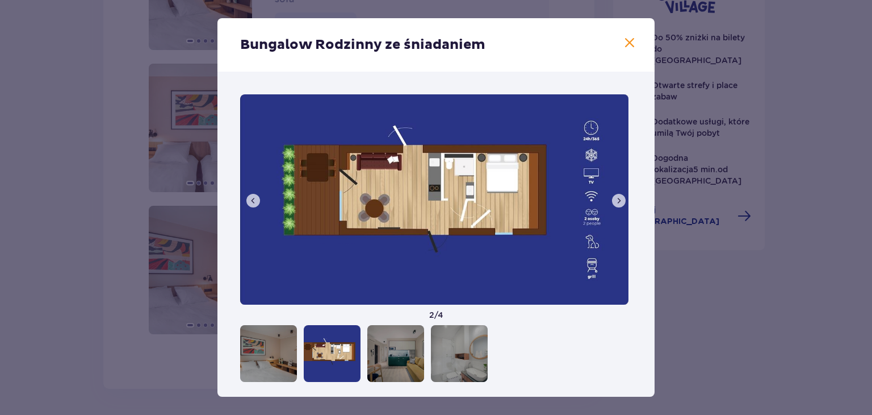
click at [622, 204] on img at bounding box center [434, 199] width 388 height 210
click at [617, 205] on button at bounding box center [619, 201] width 14 height 14
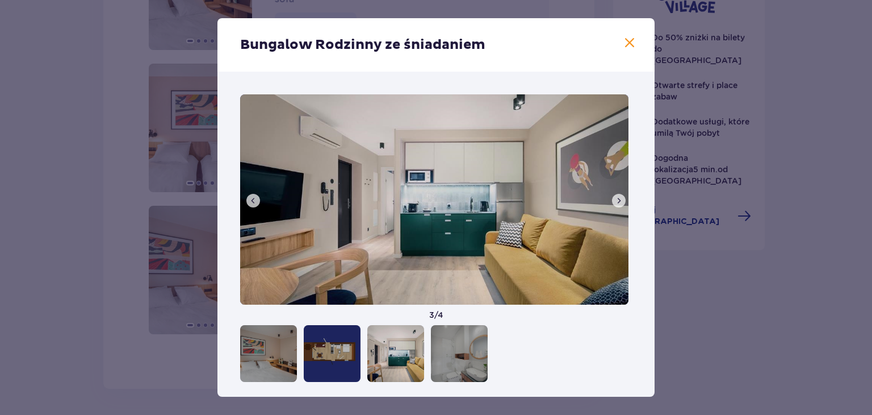
click at [617, 205] on button at bounding box center [619, 201] width 14 height 14
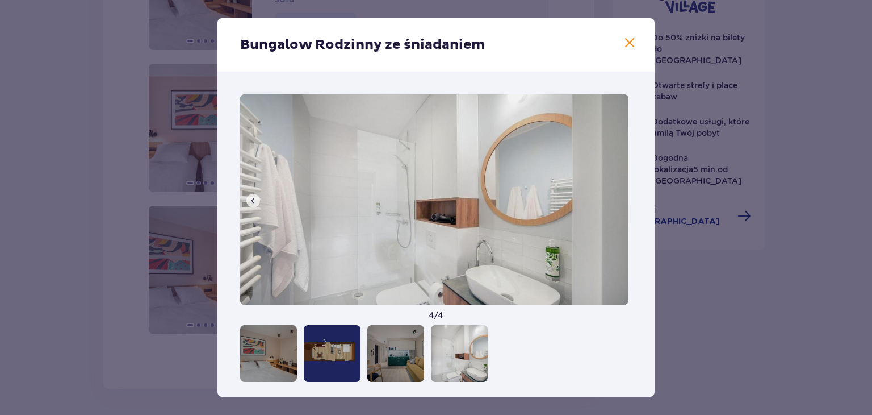
click at [617, 205] on img at bounding box center [434, 199] width 388 height 210
click at [625, 47] on span at bounding box center [630, 43] width 14 height 14
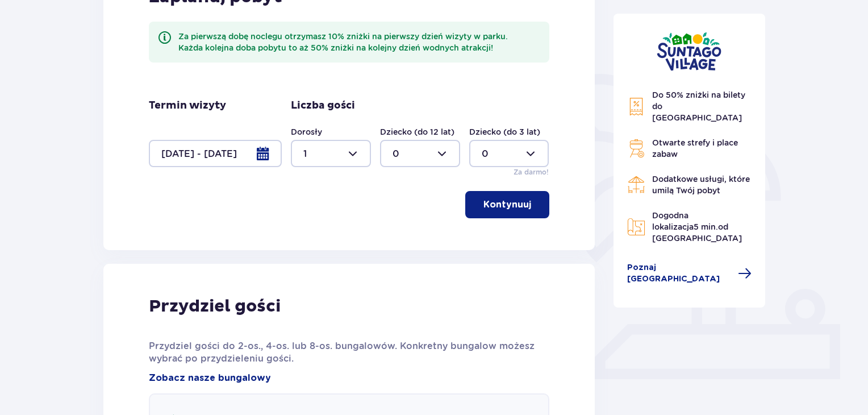
scroll to position [37, 0]
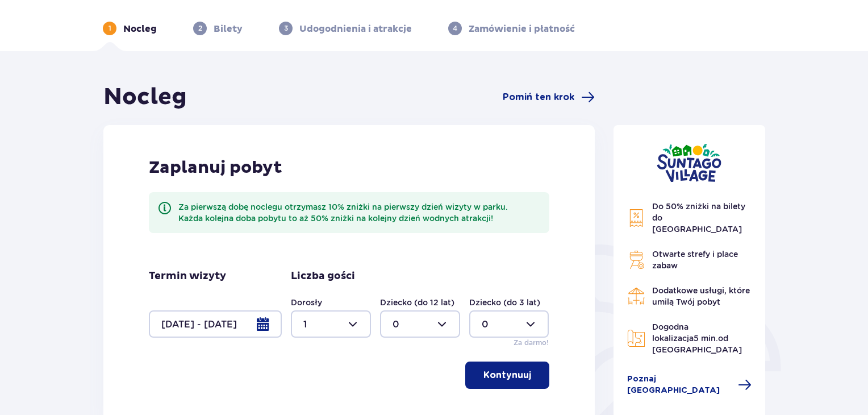
click at [353, 323] on div at bounding box center [331, 323] width 80 height 27
click at [313, 261] on div "2" at bounding box center [330, 260] width 55 height 12
type input "2"
click at [498, 376] on p "Kontynuuj" at bounding box center [507, 375] width 48 height 12
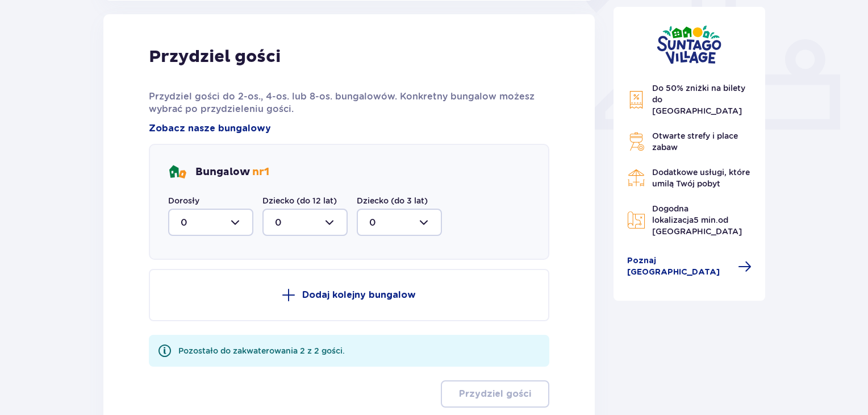
scroll to position [458, 0]
click at [218, 222] on div at bounding box center [210, 221] width 85 height 27
click at [435, 260] on div "Przydziel gości Przydziel gości do 2-os., 4-os. lub 8-os. bungalowów. Konkretny…" at bounding box center [349, 225] width 400 height 361
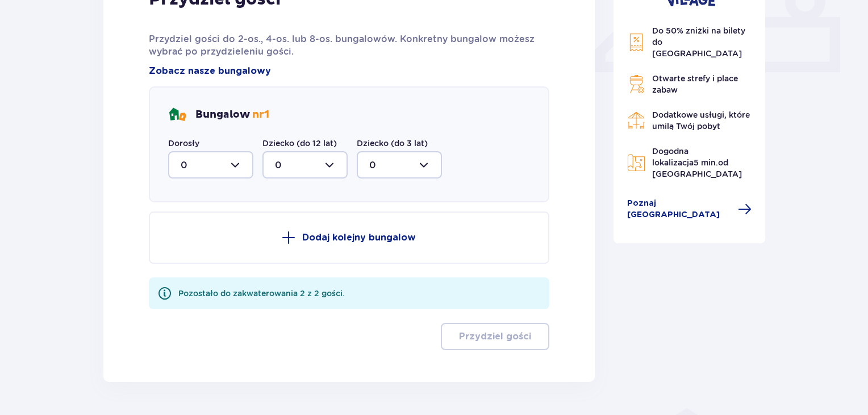
click at [211, 170] on div at bounding box center [210, 164] width 85 height 27
click at [204, 221] on div "1" at bounding box center [211, 223] width 60 height 12
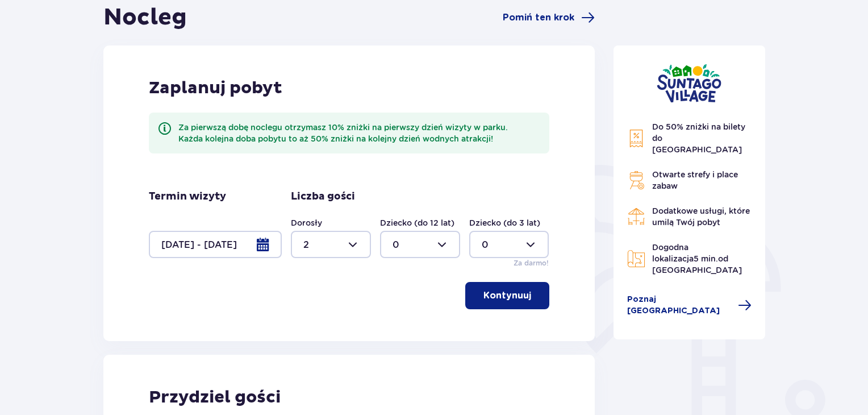
scroll to position [231, 0]
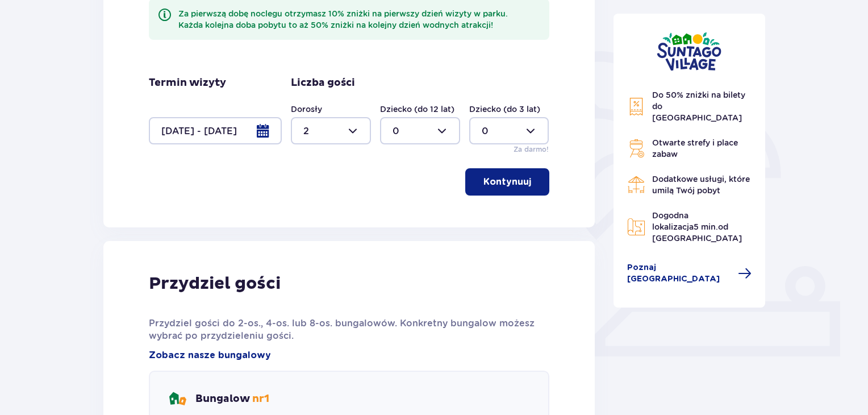
click at [532, 182] on span "button" at bounding box center [533, 182] width 14 height 14
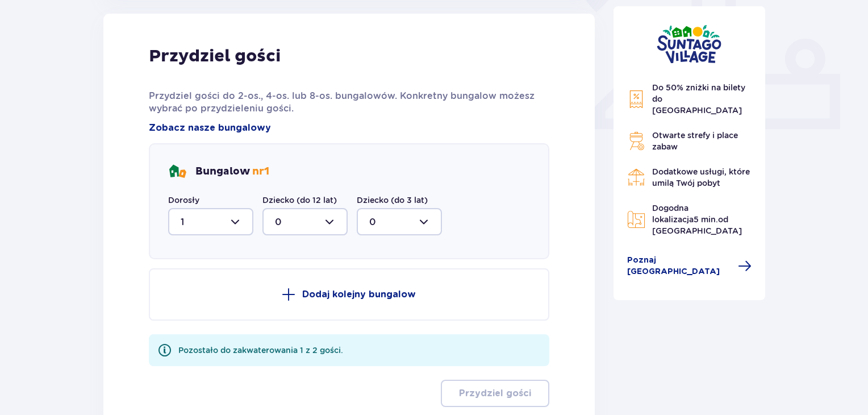
scroll to position [549, 0]
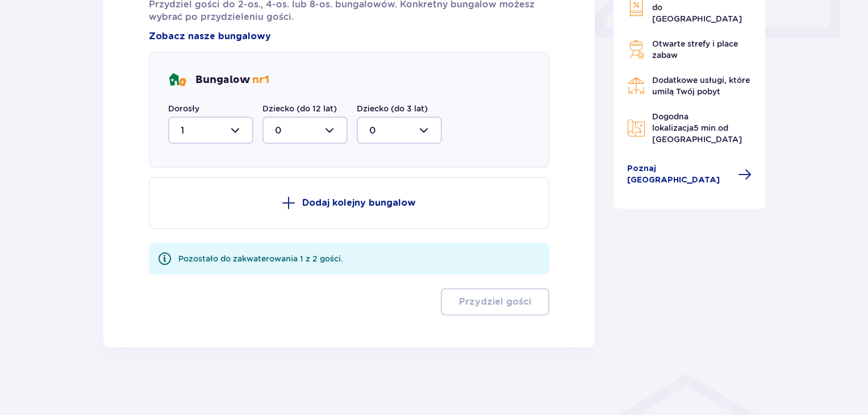
click at [212, 136] on div at bounding box center [210, 129] width 85 height 27
click at [195, 211] on div "2" at bounding box center [211, 212] width 60 height 12
type input "2"
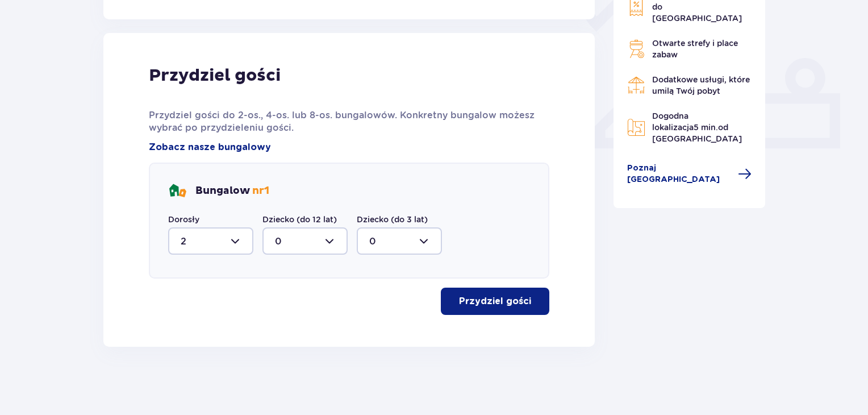
click at [484, 308] on button "Przydziel gości" at bounding box center [495, 300] width 108 height 27
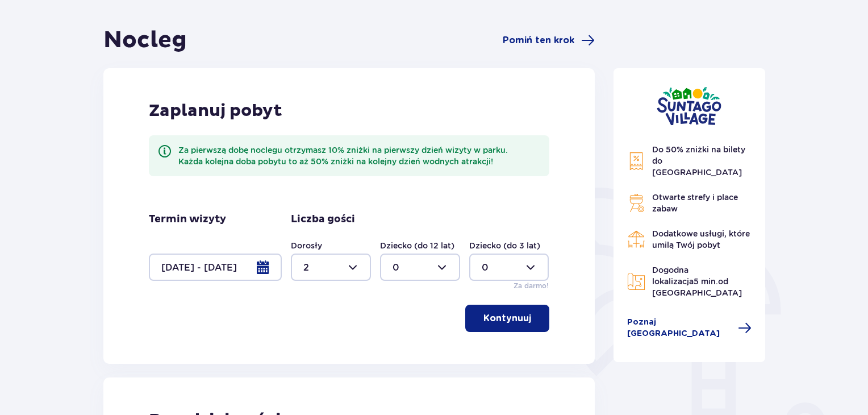
scroll to position [0, 0]
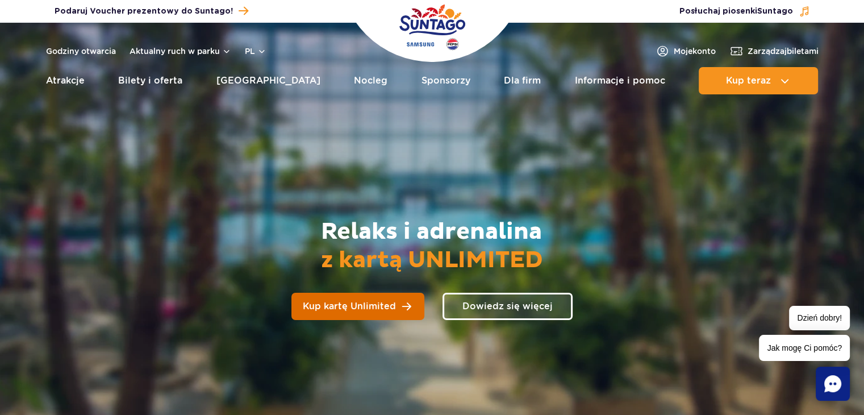
click at [353, 310] on span "Kup kartę Unlimited" at bounding box center [349, 306] width 93 height 9
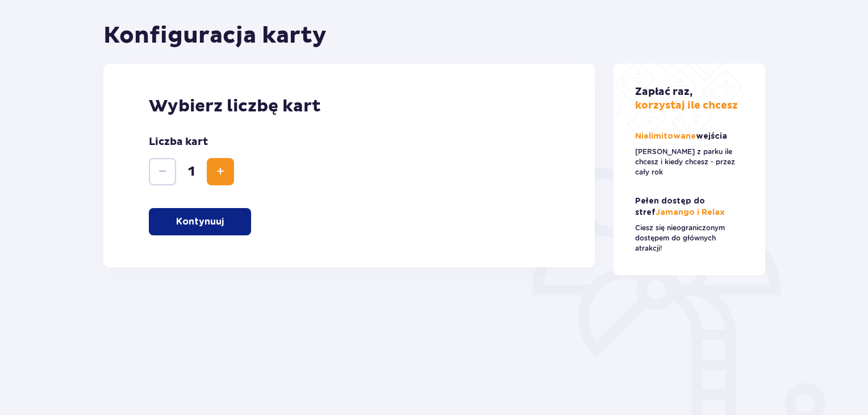
scroll to position [170, 0]
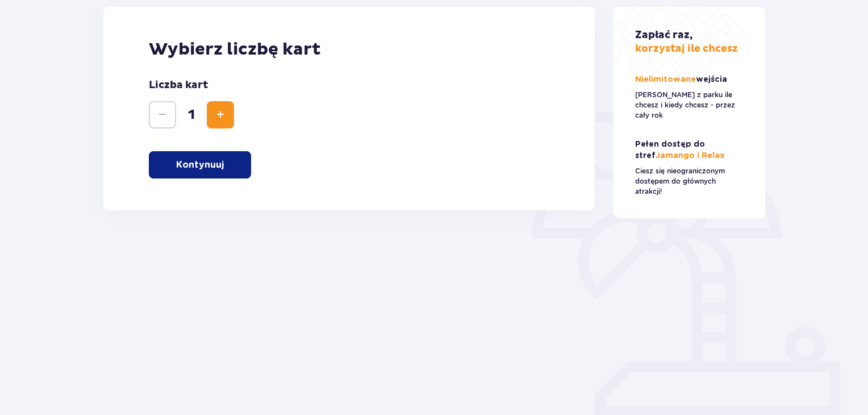
click at [166, 166] on button "Kontynuuj" at bounding box center [200, 164] width 102 height 27
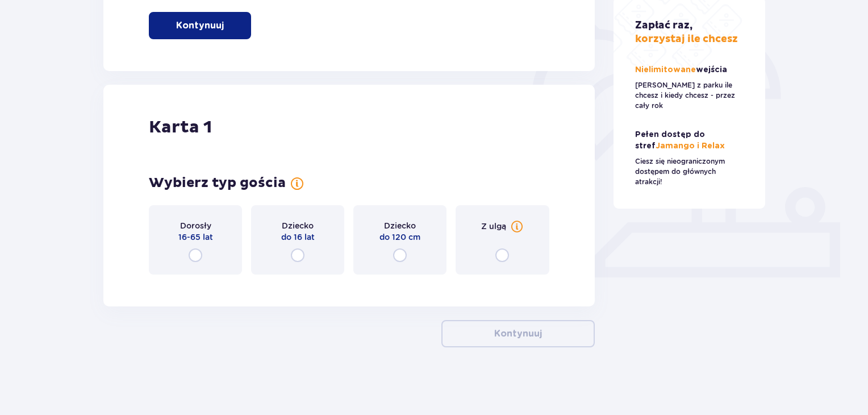
scroll to position [310, 0]
click at [198, 256] on input "radio" at bounding box center [196, 255] width 14 height 14
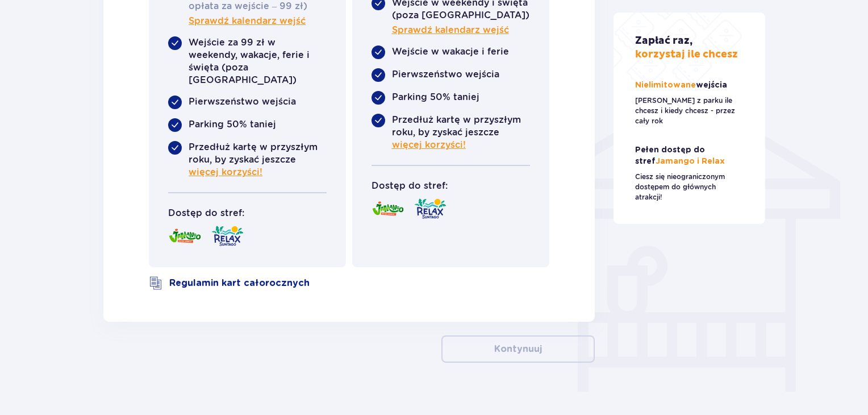
scroll to position [837, 0]
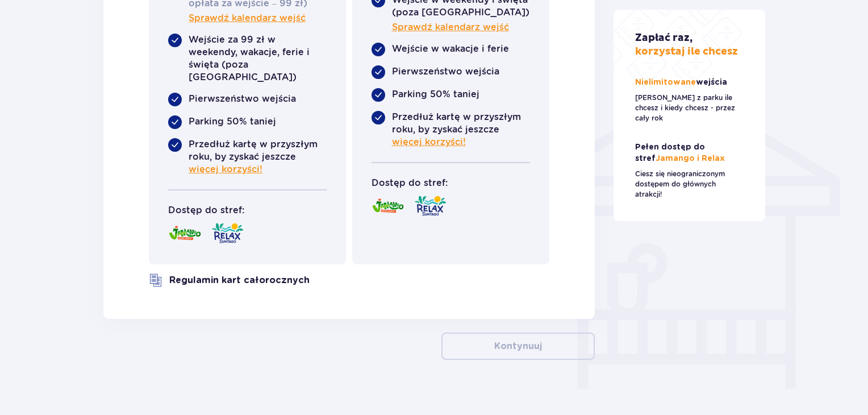
click at [231, 274] on link "Regulamin kart całorocznych" at bounding box center [239, 280] width 140 height 12
